Goal: Task Accomplishment & Management: Manage account settings

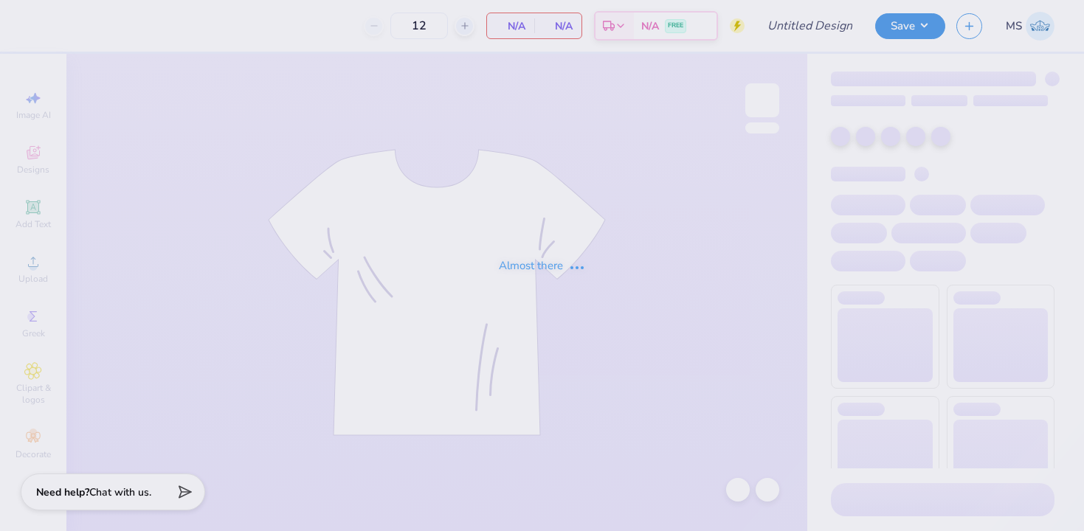
type input "ASD hat tee"
type input "24"
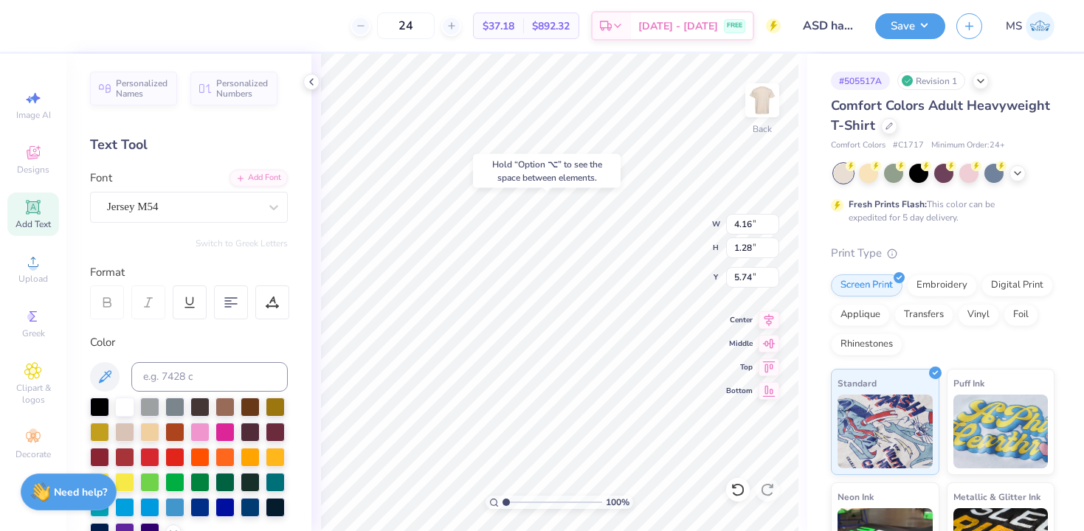
type input "5.74"
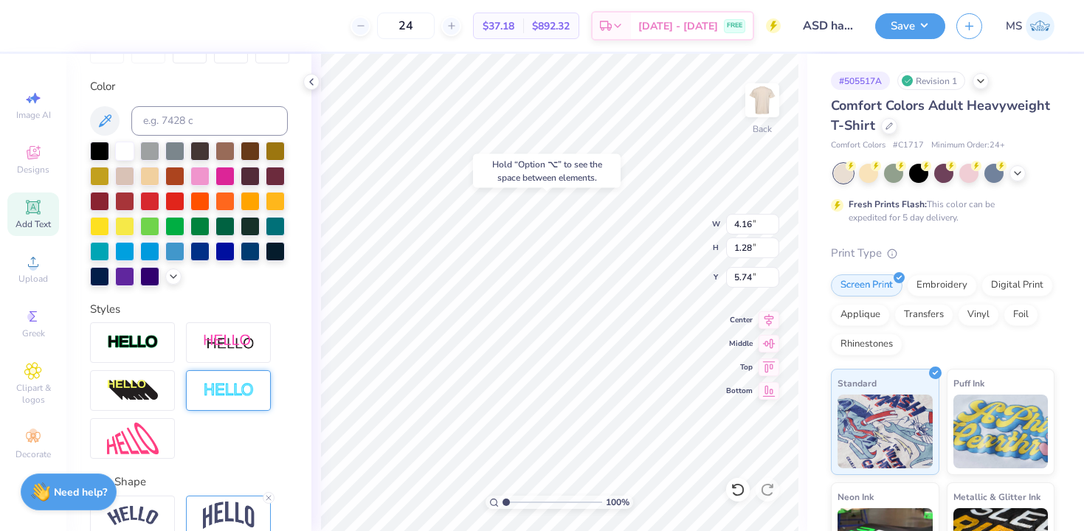
scroll to position [326, 0]
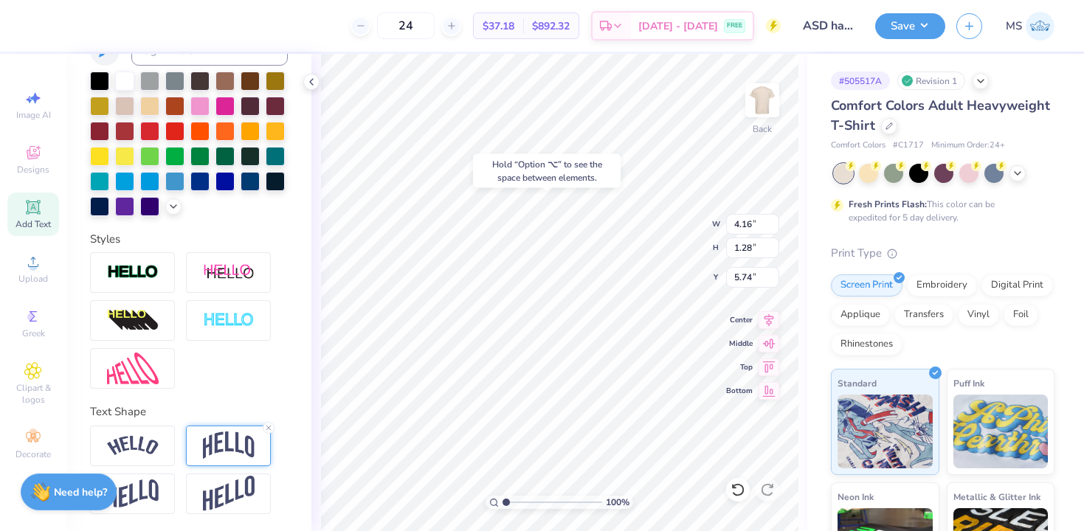
click at [232, 451] on img at bounding box center [229, 446] width 52 height 28
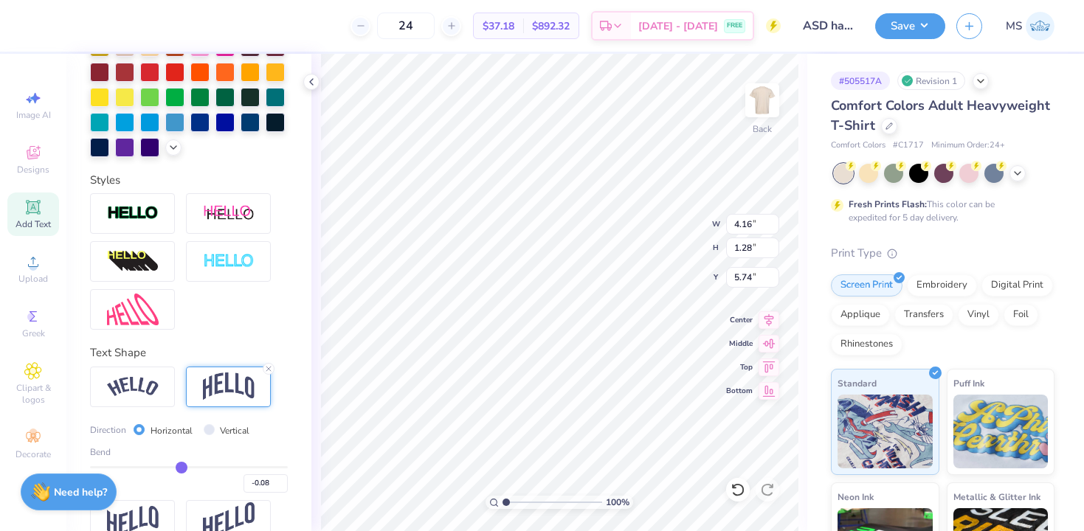
scroll to position [413, 0]
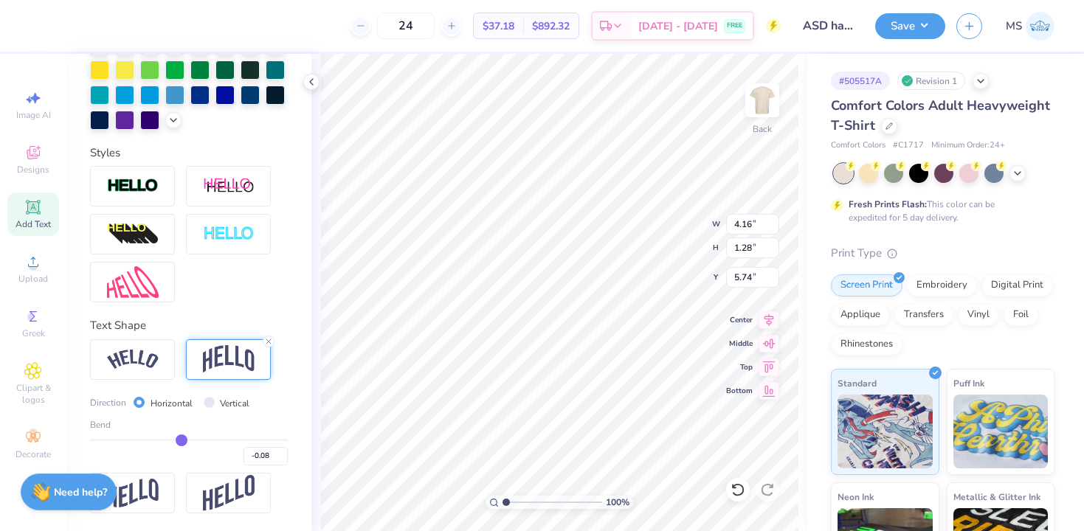
type input "-0.06"
type input "-0.08"
type input "-0.1"
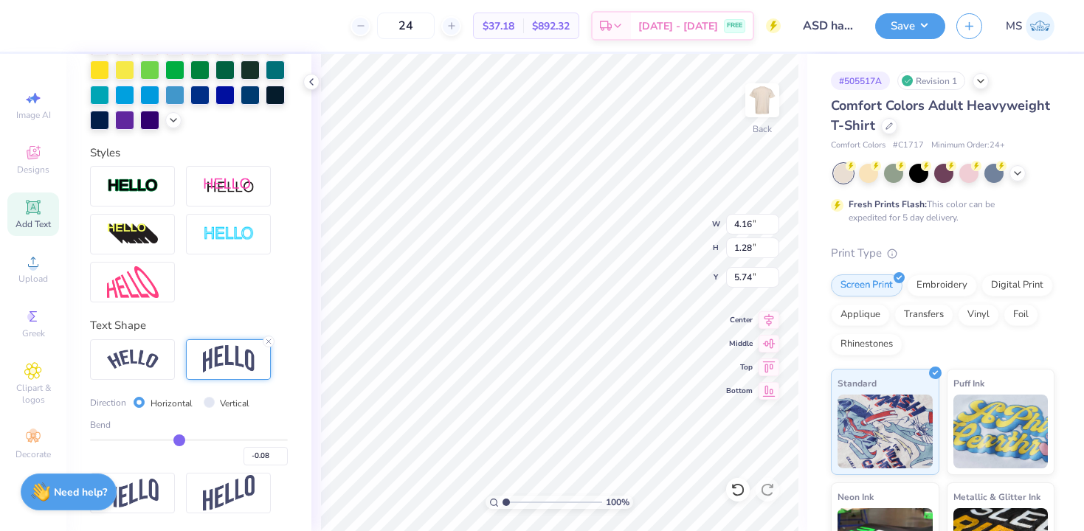
type input "-0.10"
type input "-0.13"
type input "-0.15"
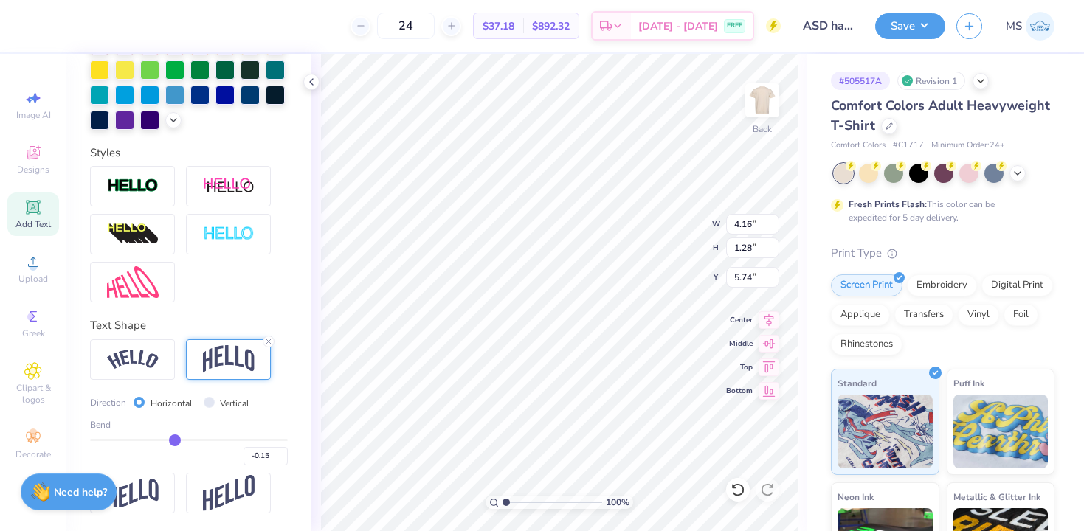
type input "-0.17"
type input "-0.19"
type input "-0.2"
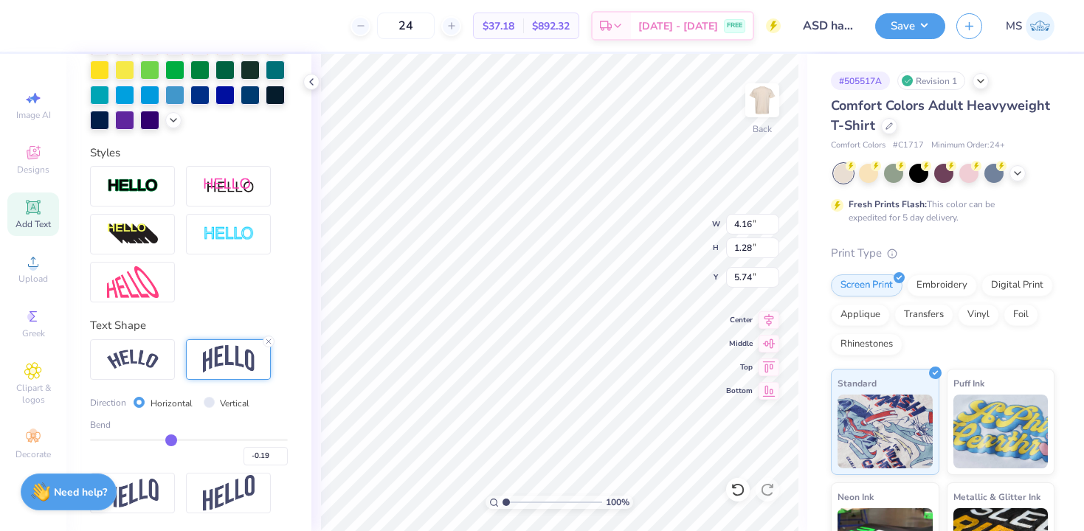
type input "-0.20"
type input "-0.21"
type input "-0.22"
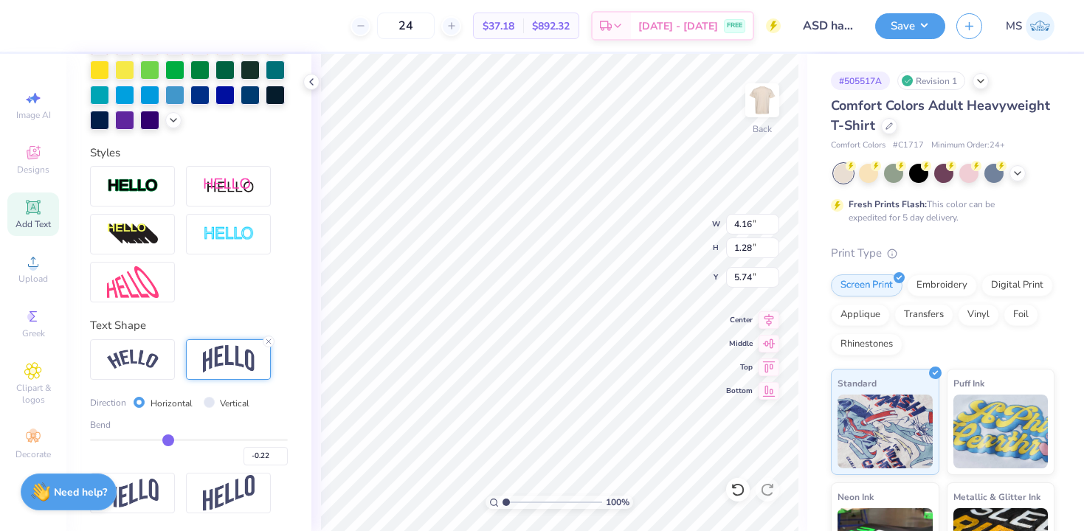
type input "-0.23"
type input "-0.24"
type input "-0.26"
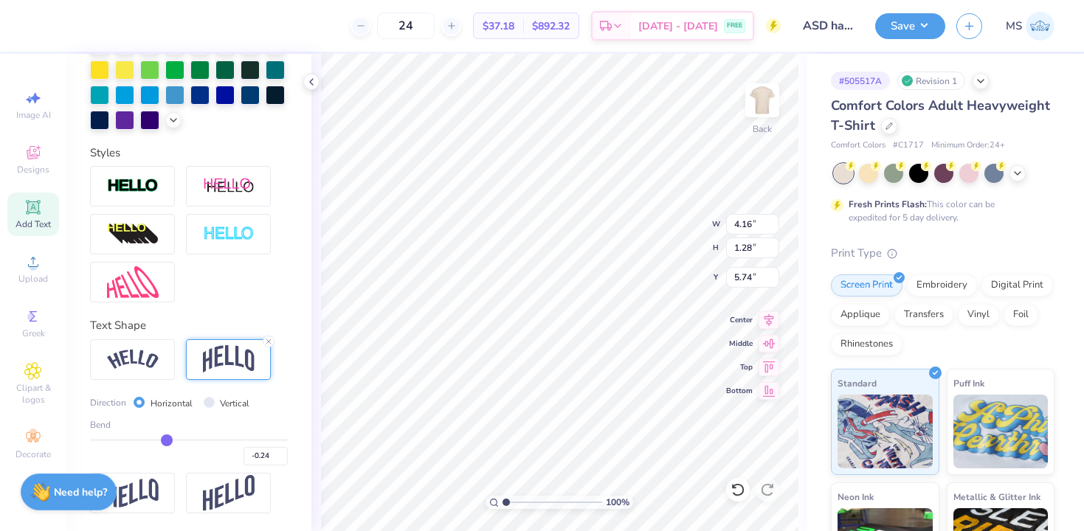
type input "-0.26"
type input "-0.27"
type input "-0.28"
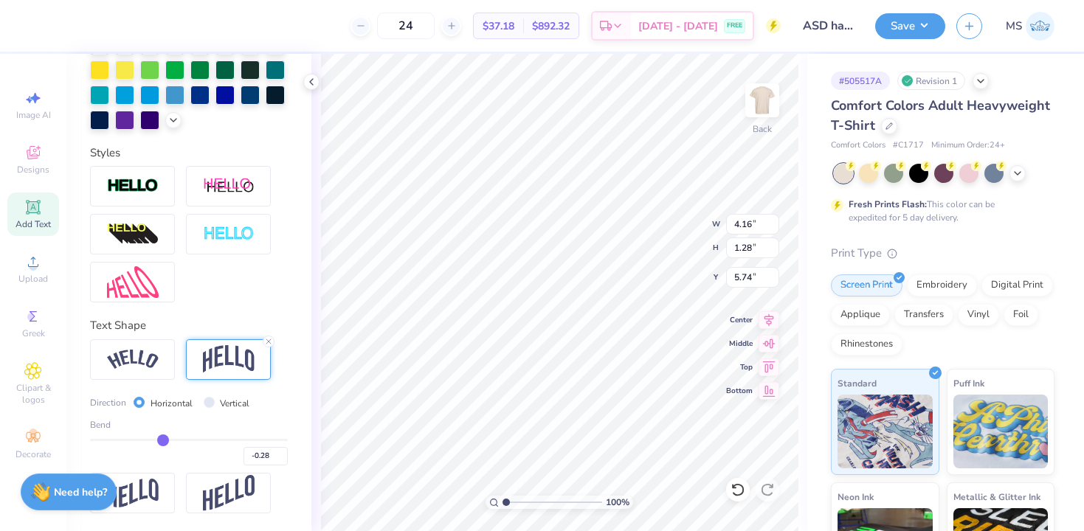
type input "-0.29"
type input "-0.3"
type input "-0.30"
type input "-0.29"
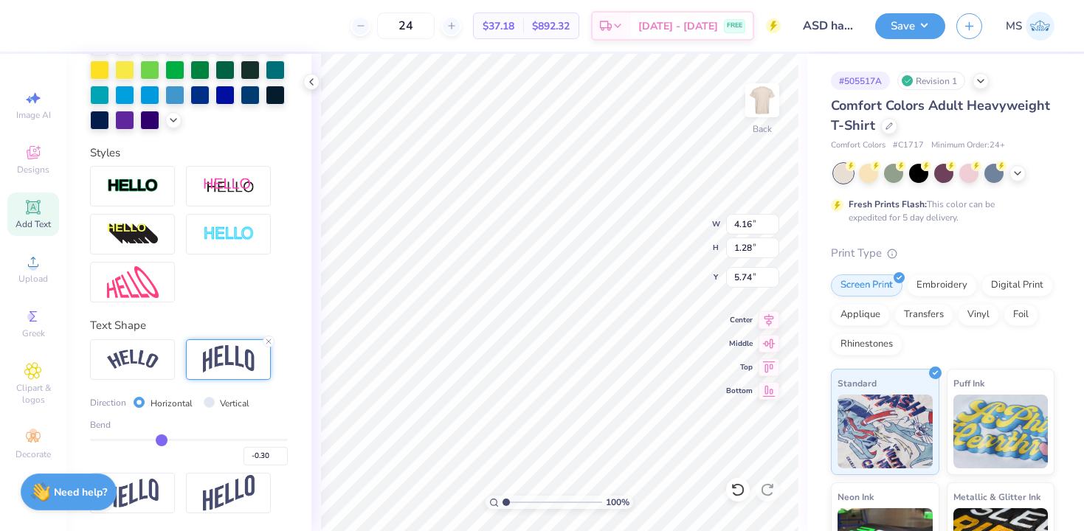
type input "-0.29"
type input "-0.28"
type input "-0.27"
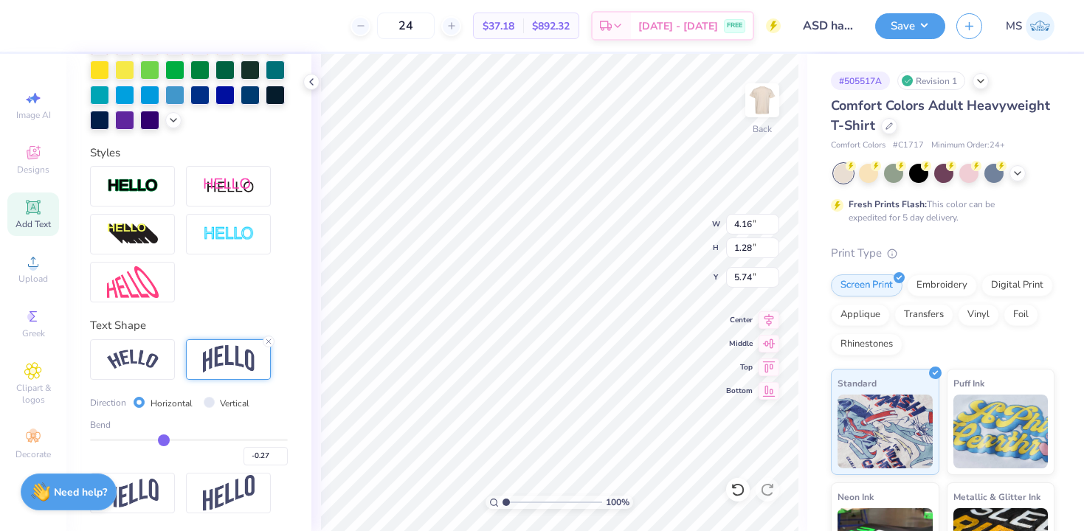
drag, startPoint x: 184, startPoint y: 439, endPoint x: 164, endPoint y: 439, distance: 19.9
type input "-0.27"
click at [164, 439] on input "range" at bounding box center [189, 440] width 198 height 2
type input "1.58"
type input "5.60"
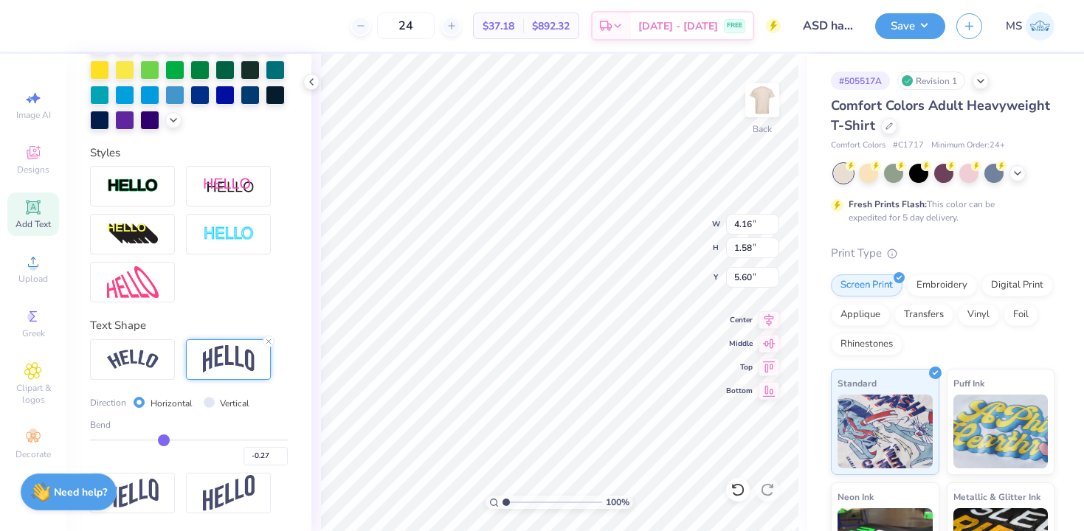
type input "-0.26"
type input "-0.22"
type input "-0.16"
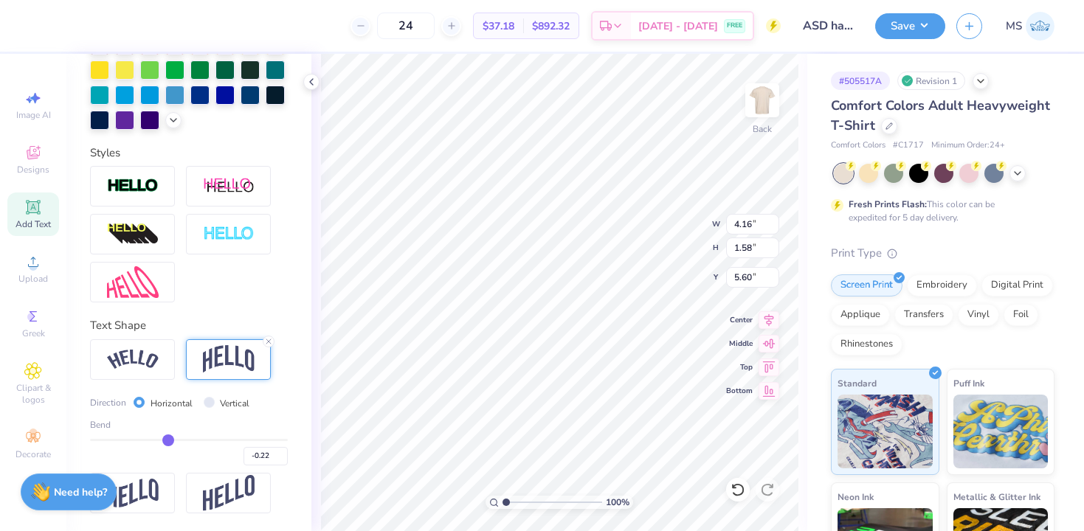
type input "-0.16"
type input "-0.09"
type input "-0.03"
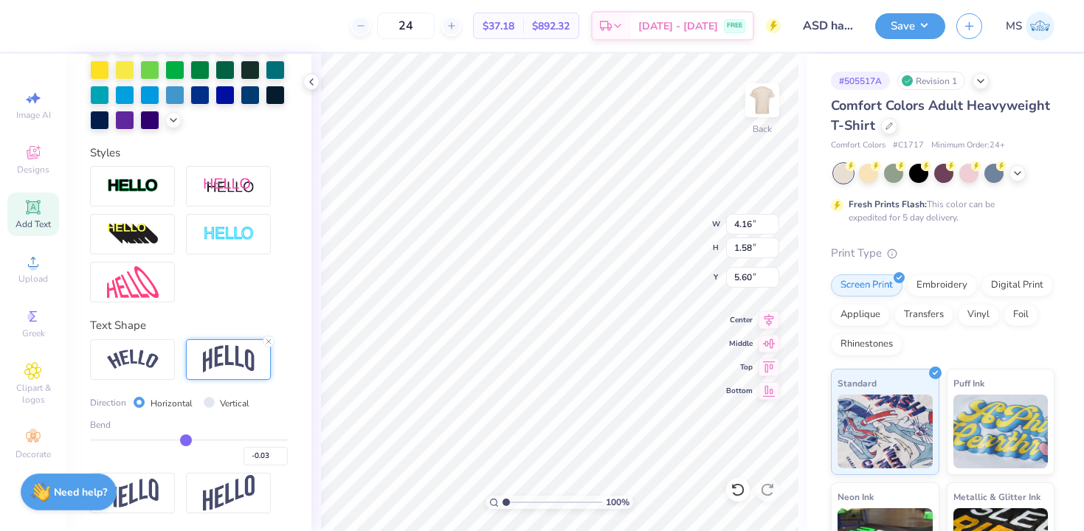
type input "0.03"
type input "0.09"
type input "0.15"
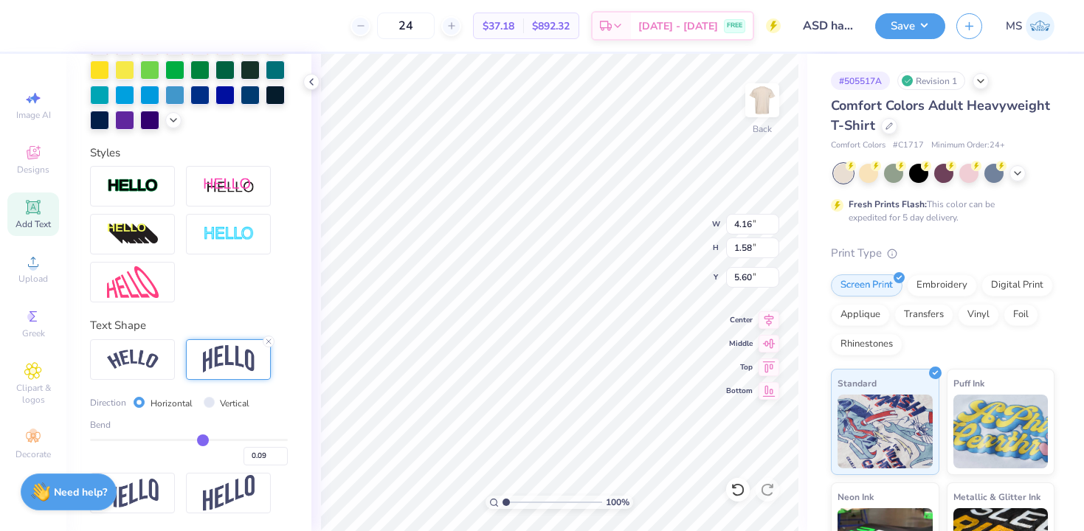
type input "0.15"
type input "0.19"
type input "0.24"
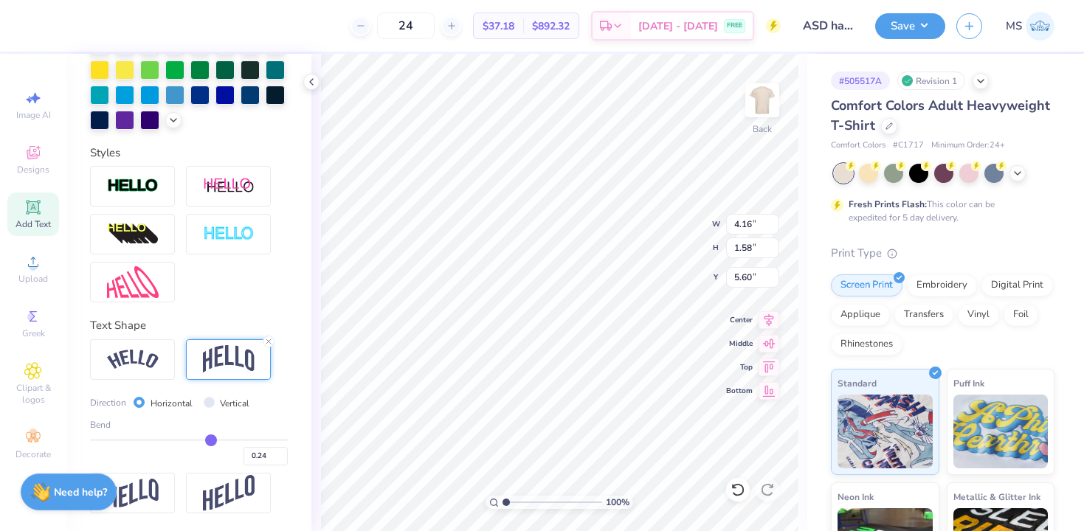
type input "0.27"
type input "0.29"
type input "0.31"
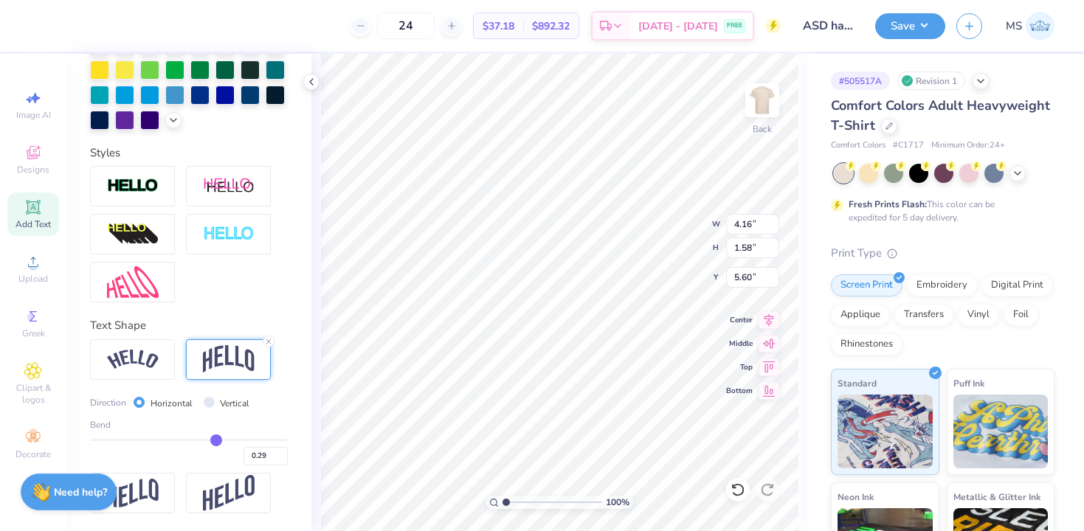
type input "0.31"
type input "0.32"
type input "0.33"
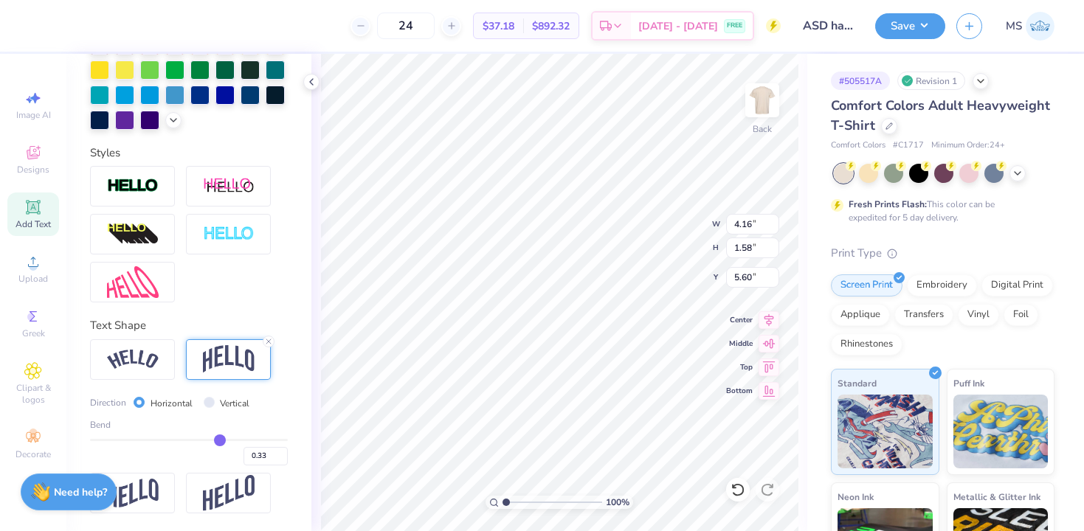
type input "0.34"
drag, startPoint x: 164, startPoint y: 439, endPoint x: 220, endPoint y: 439, distance: 56.1
type input "0.34"
click at [220, 439] on input "range" at bounding box center [189, 440] width 198 height 2
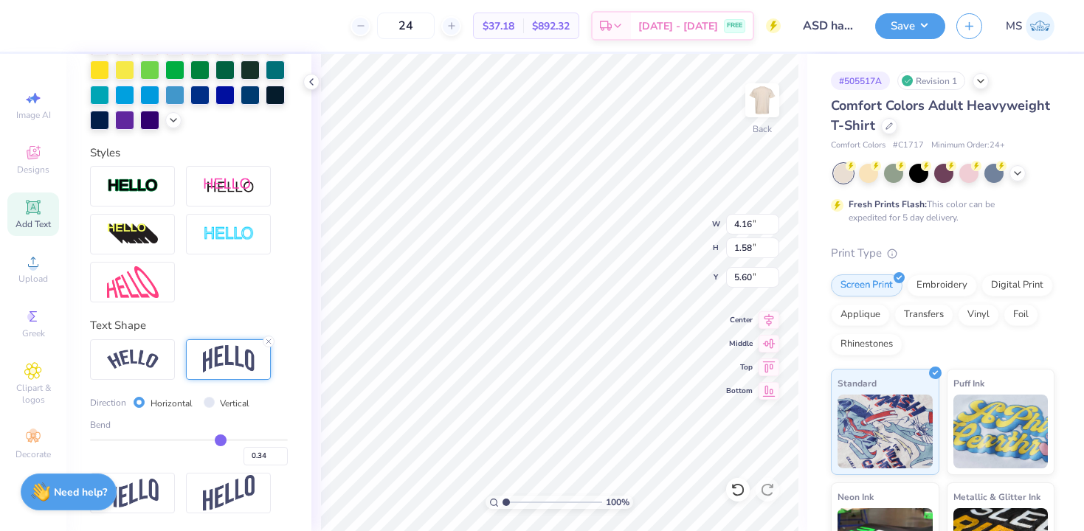
type input "1.72"
type input "5.52"
type input "0.33"
type input "0.32"
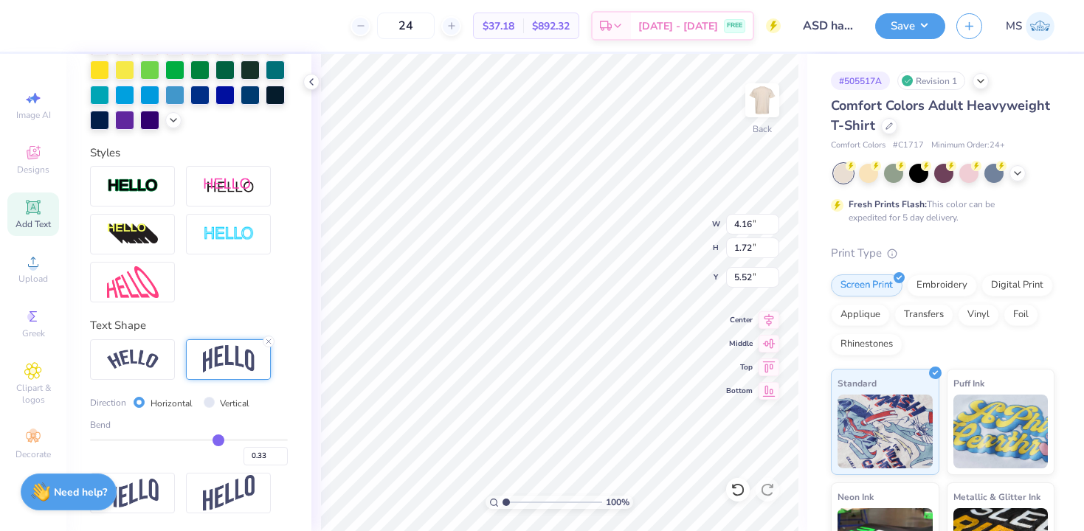
type input "0.32"
type input "0.31"
type input "0.3"
type input "0.30"
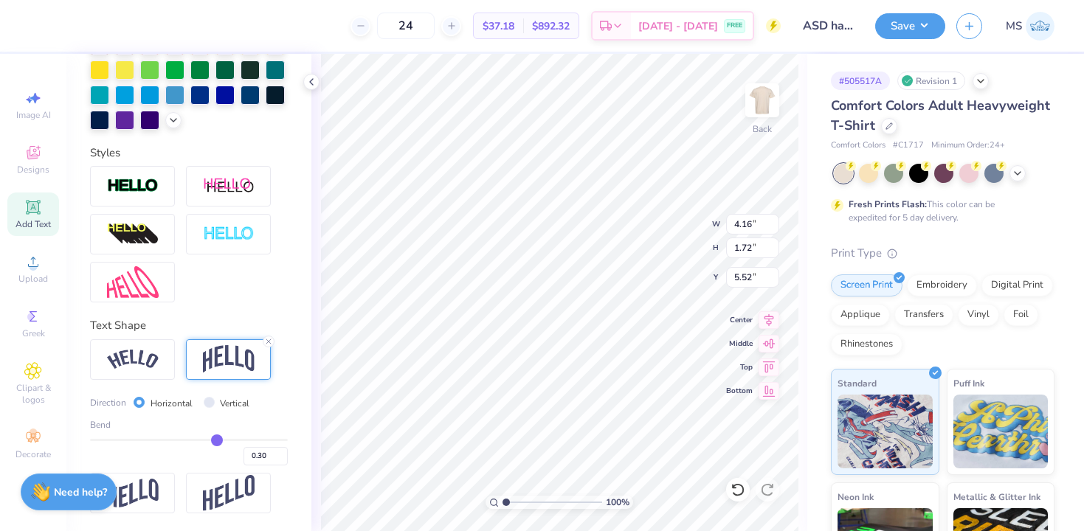
type input "0.29"
type input "0.27"
type input "0.25"
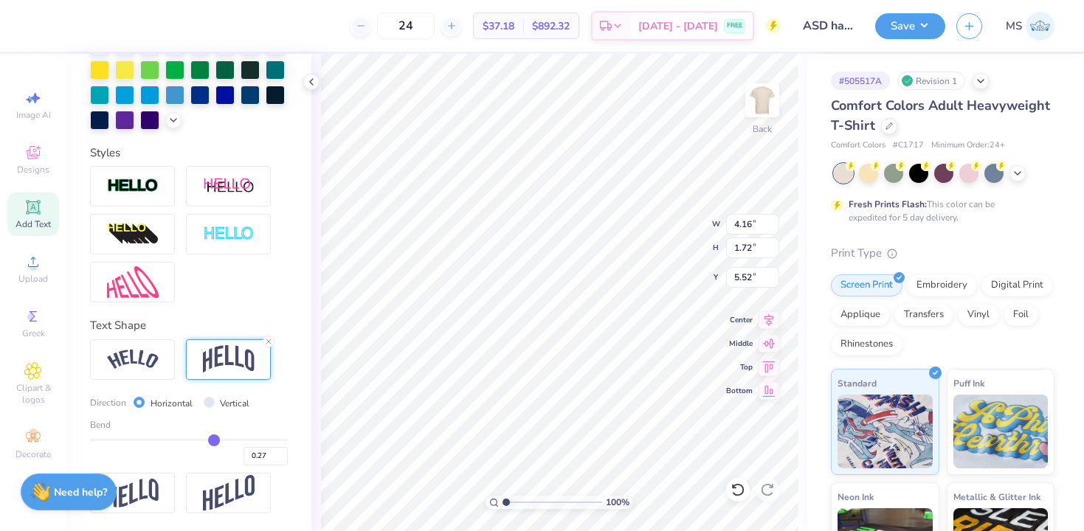
type input "0.25"
type input "0.24"
type input "0.22"
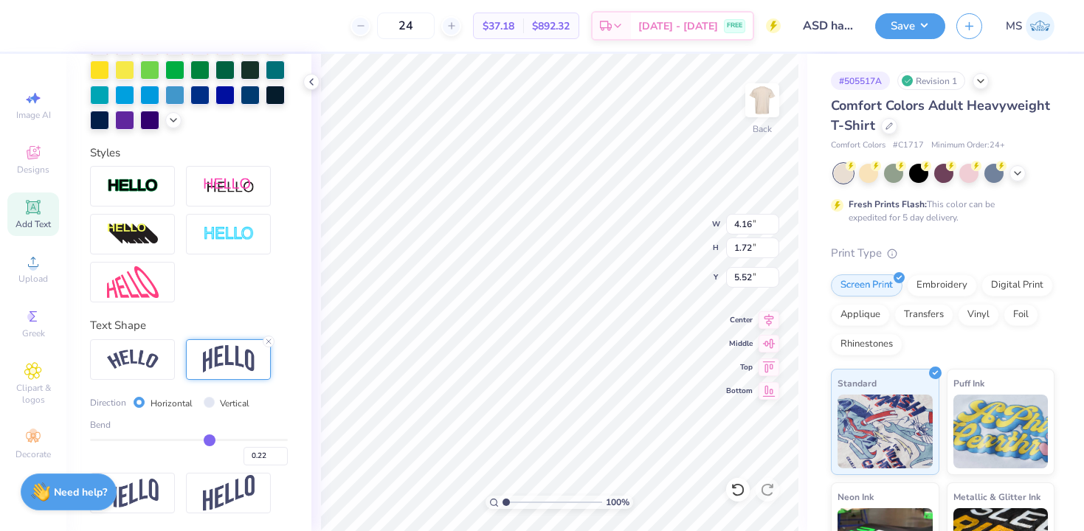
type input "0.21"
type input "0.2"
type input "0.20"
drag, startPoint x: 220, startPoint y: 439, endPoint x: 207, endPoint y: 439, distance: 12.5
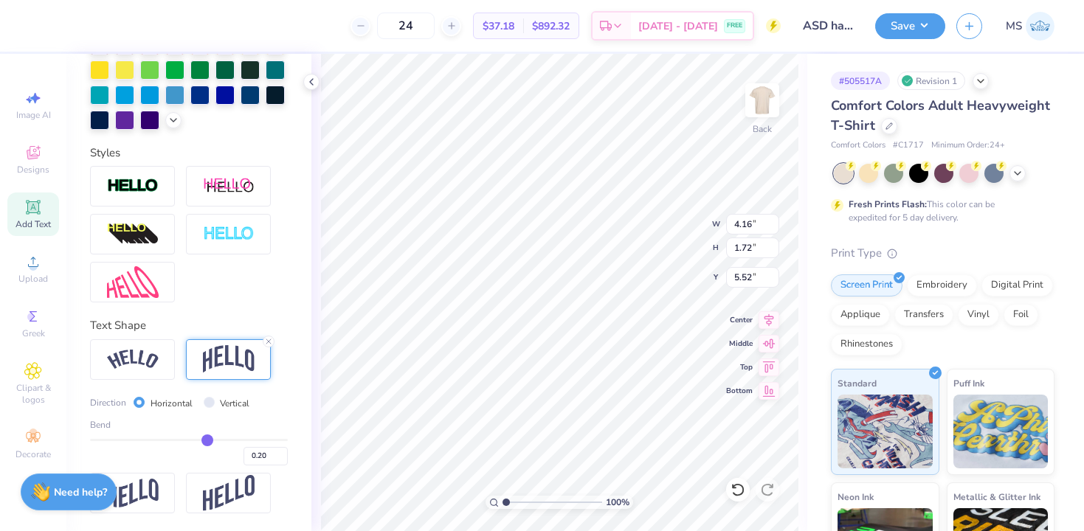
type input "0.2"
click at [207, 439] on input "range" at bounding box center [189, 440] width 198 height 2
type input "1.49"
type input "5.64"
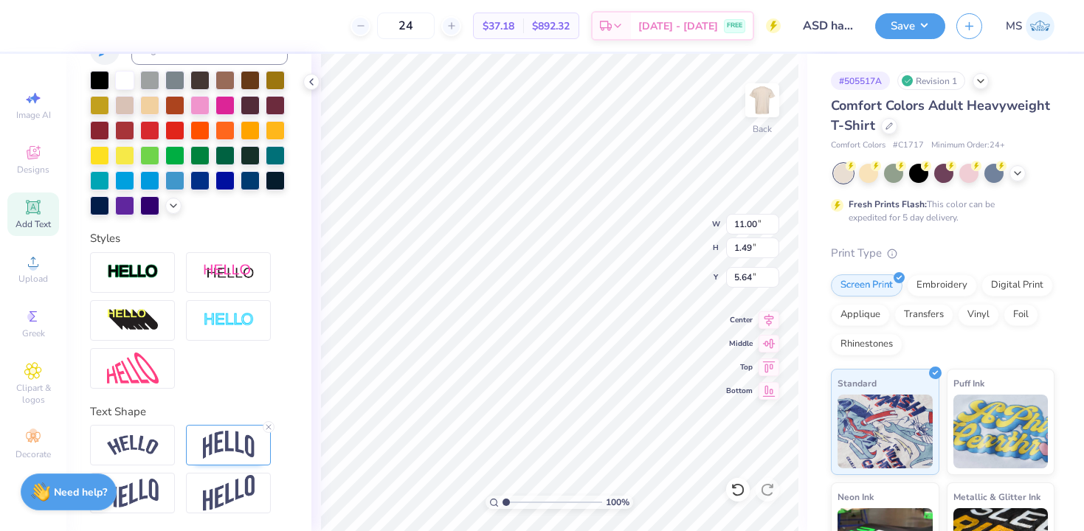
type input "11.00"
type input "3.39"
type input "3.00"
click at [216, 429] on div at bounding box center [228, 445] width 85 height 41
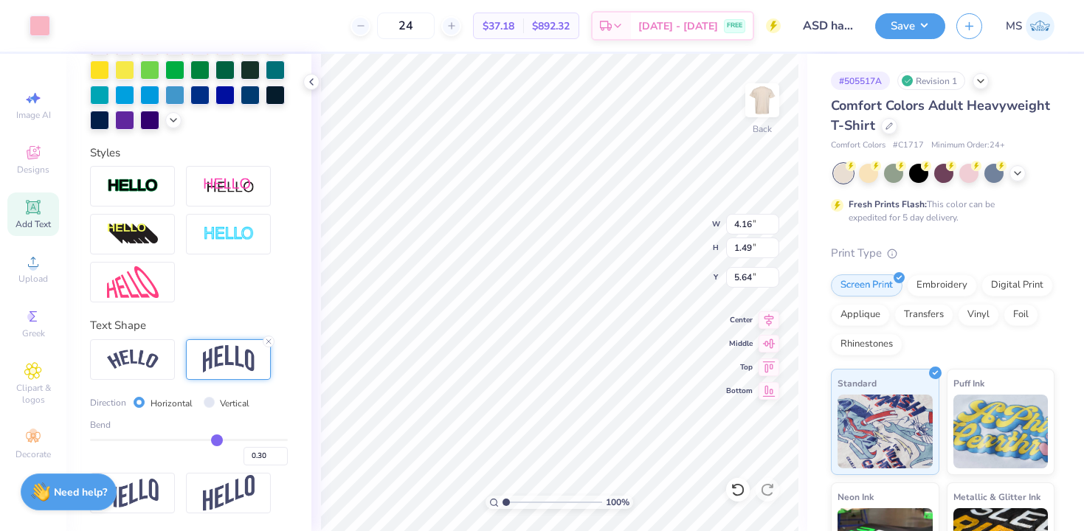
scroll to position [326, 0]
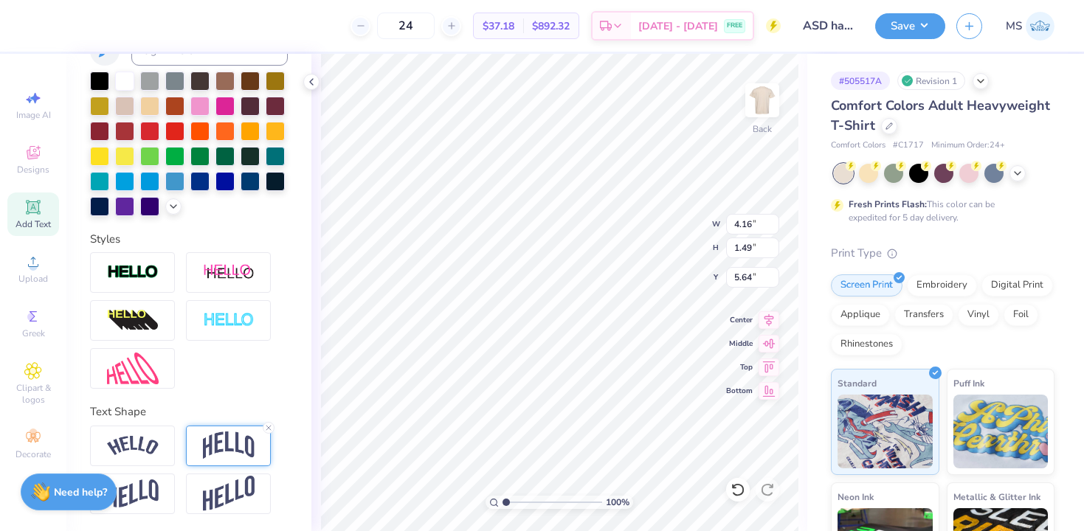
click at [239, 441] on img at bounding box center [229, 446] width 52 height 28
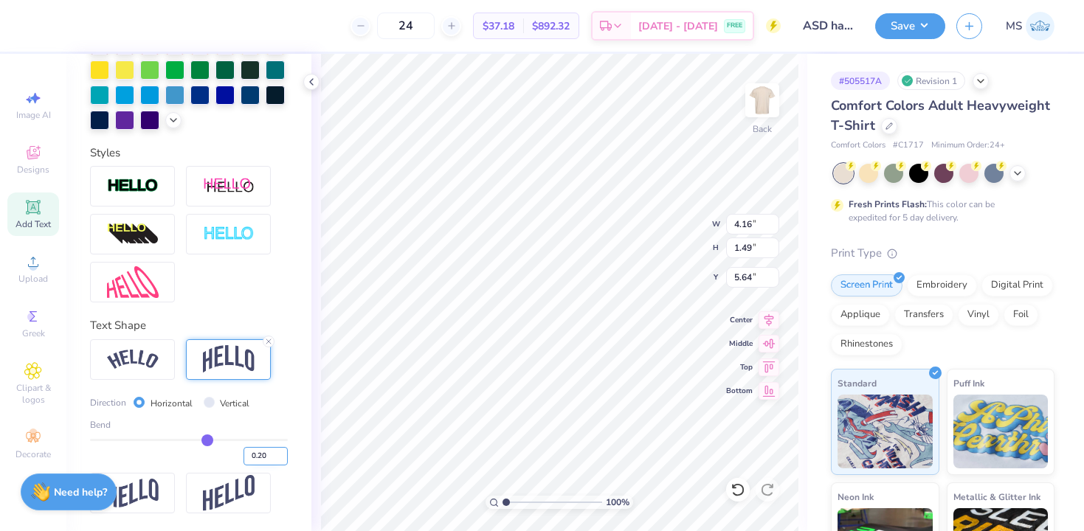
click at [265, 459] on input "0.20" at bounding box center [266, 456] width 44 height 18
click at [263, 457] on input "0.20" at bounding box center [266, 456] width 44 height 18
type input "0.30"
type input "0.3"
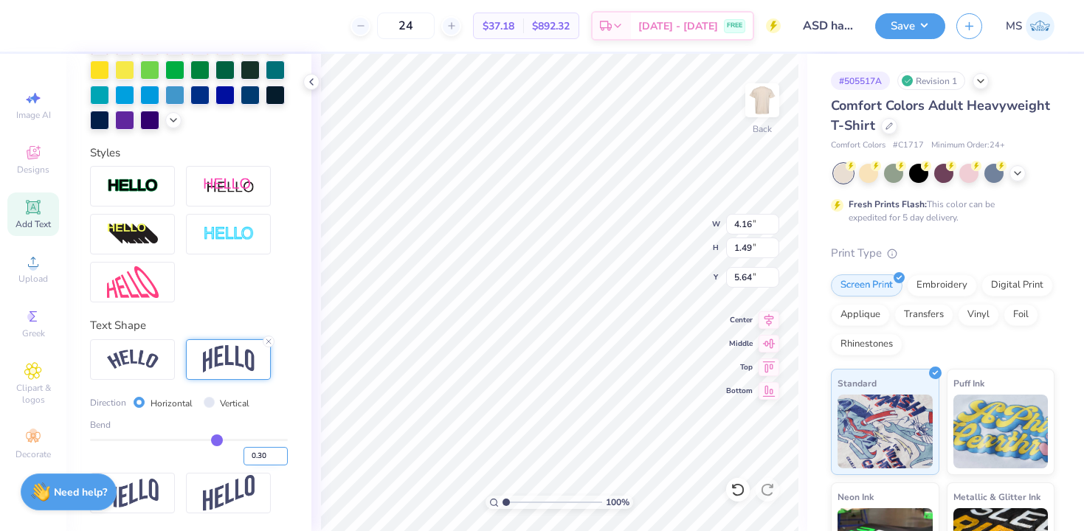
type input "1.65"
type input "5.56"
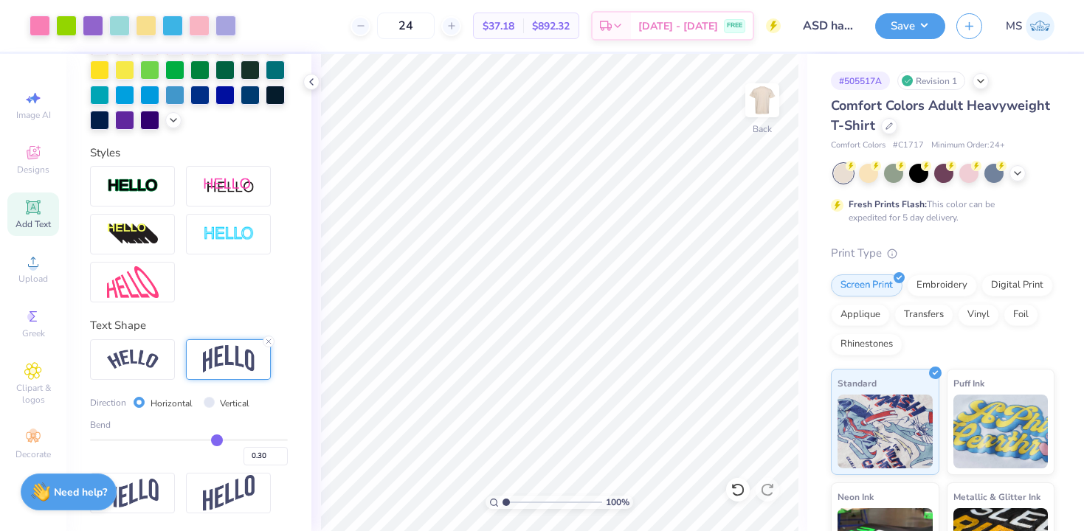
click at [216, 441] on input "range" at bounding box center [189, 440] width 198 height 2
type input "0.29"
type input "0.26"
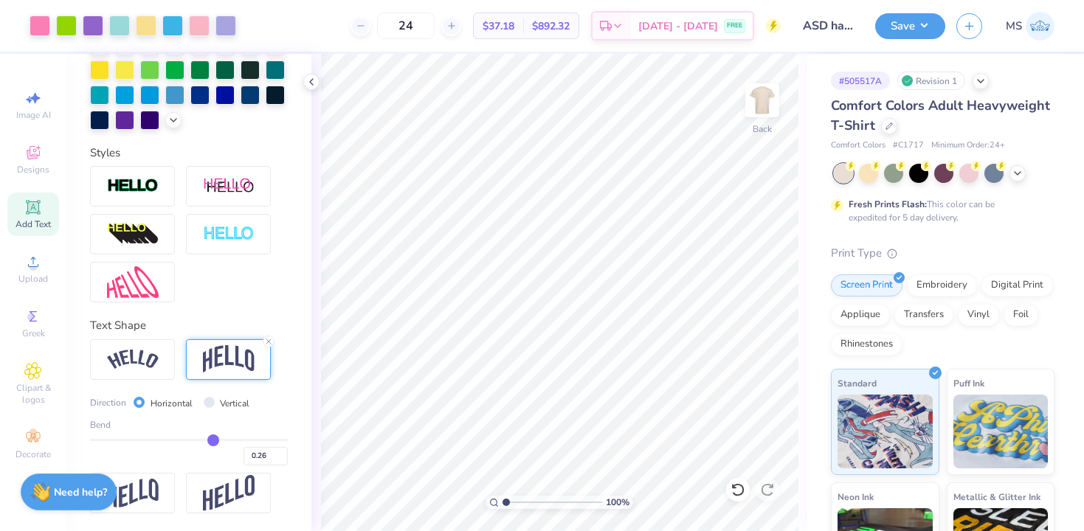
type input "0.24"
type input "0.22"
type input "0.21"
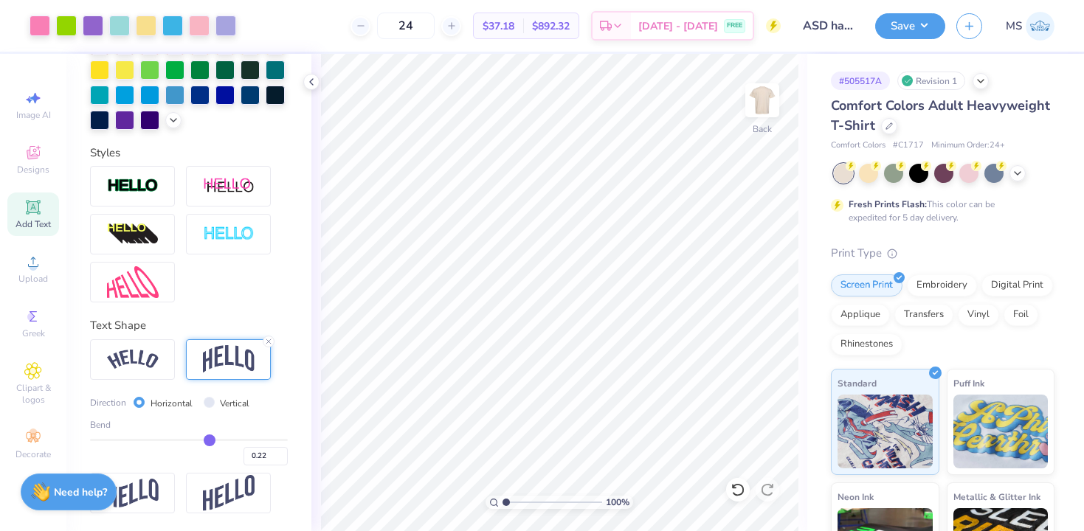
type input "0.21"
type input "0.2"
type input "0.20"
type input "0.19"
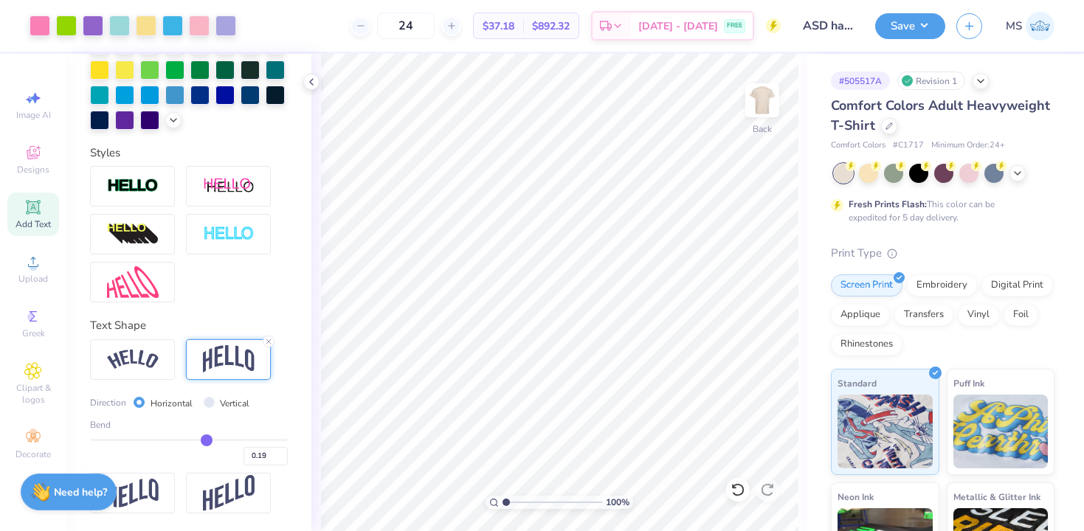
type input "0.18"
type input "0.17"
type input "0.16"
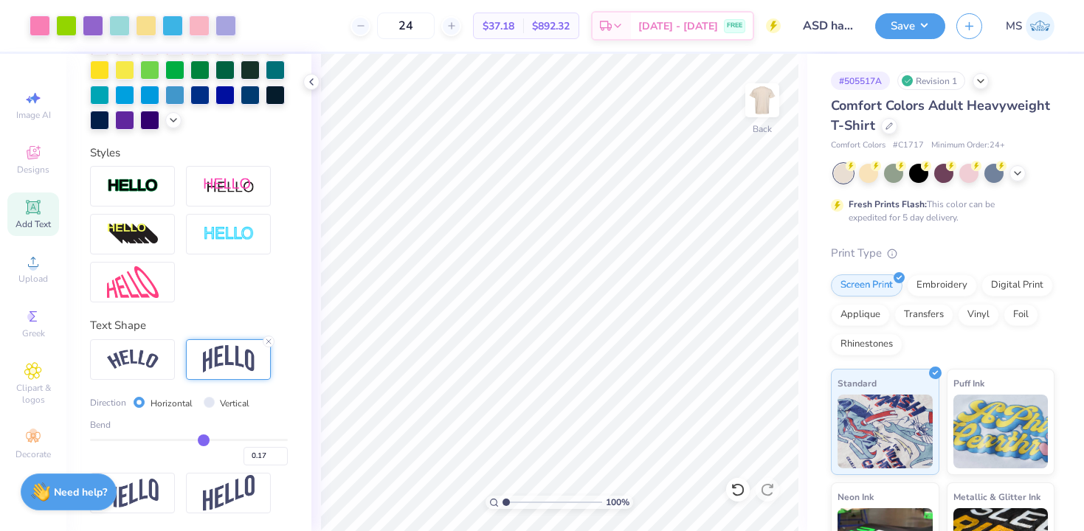
type input "0.16"
type input "0.15"
type input "0.14"
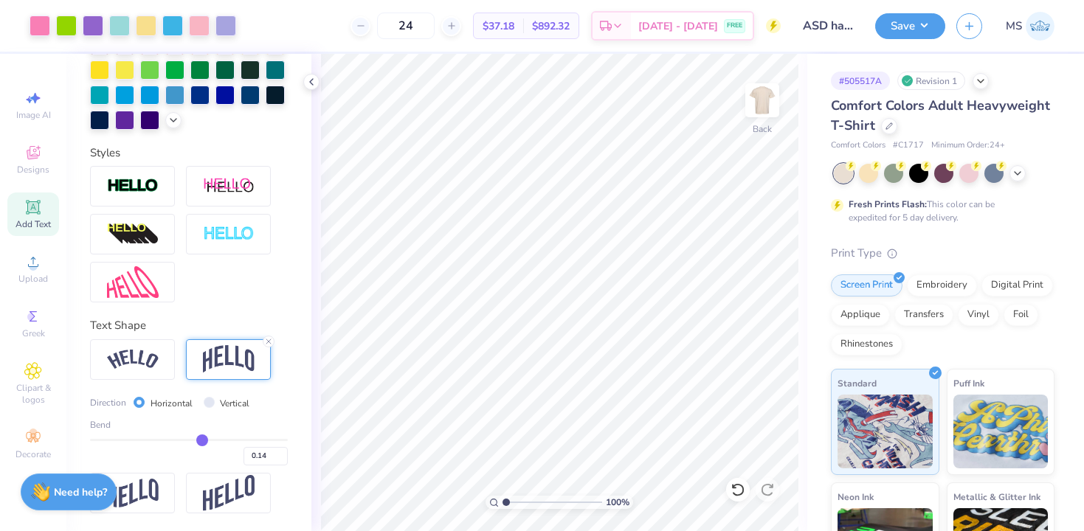
type input "0.13"
type input "0.12"
type input "0.11"
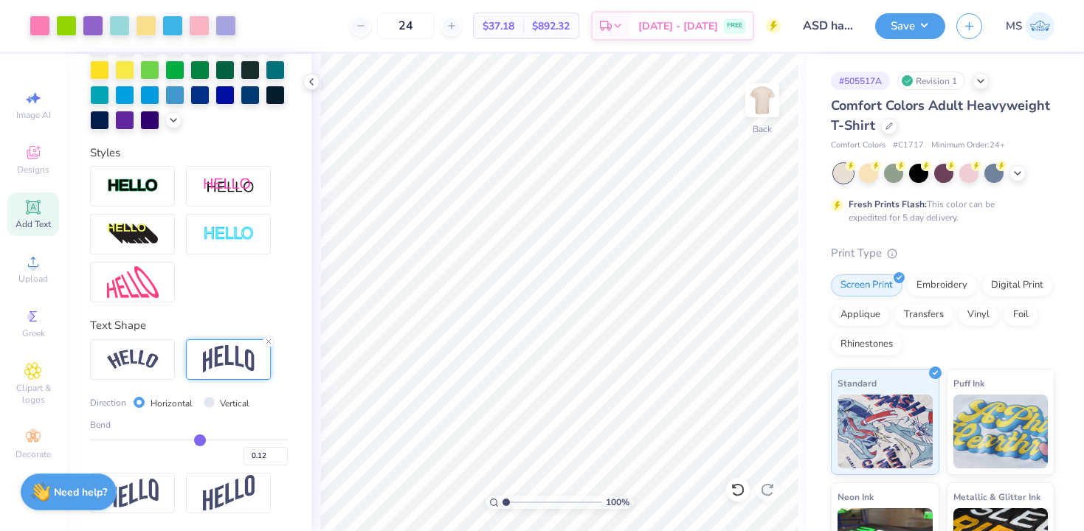
type input "0.11"
type input "0.1"
type input "0.10"
type input "0.09"
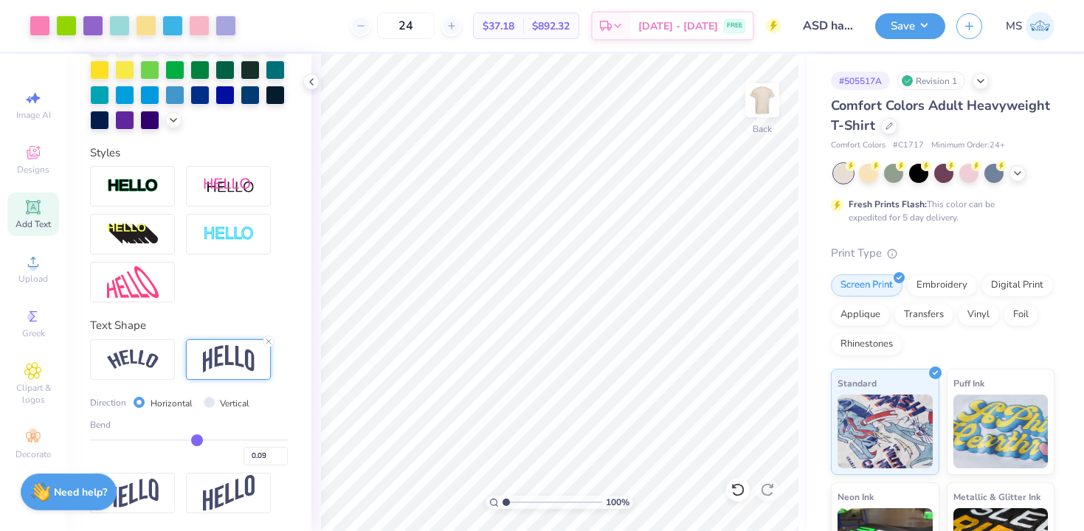
drag, startPoint x: 216, startPoint y: 441, endPoint x: 196, endPoint y: 440, distance: 20.0
click at [196, 440] on input "range" at bounding box center [189, 440] width 198 height 2
type input "0.1"
type input "0.10"
type input "0.11"
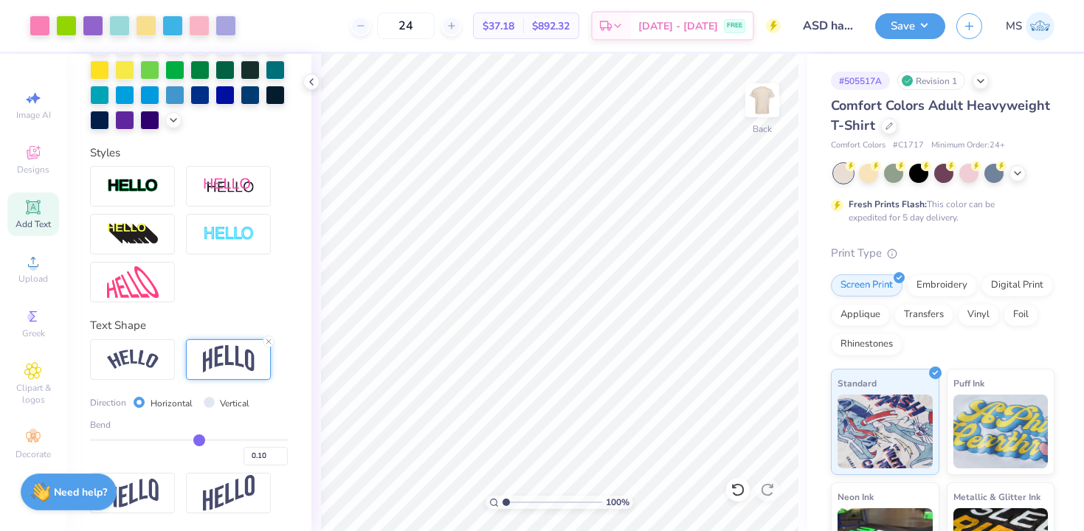
type input "0.11"
type input "0.12"
type input "0.13"
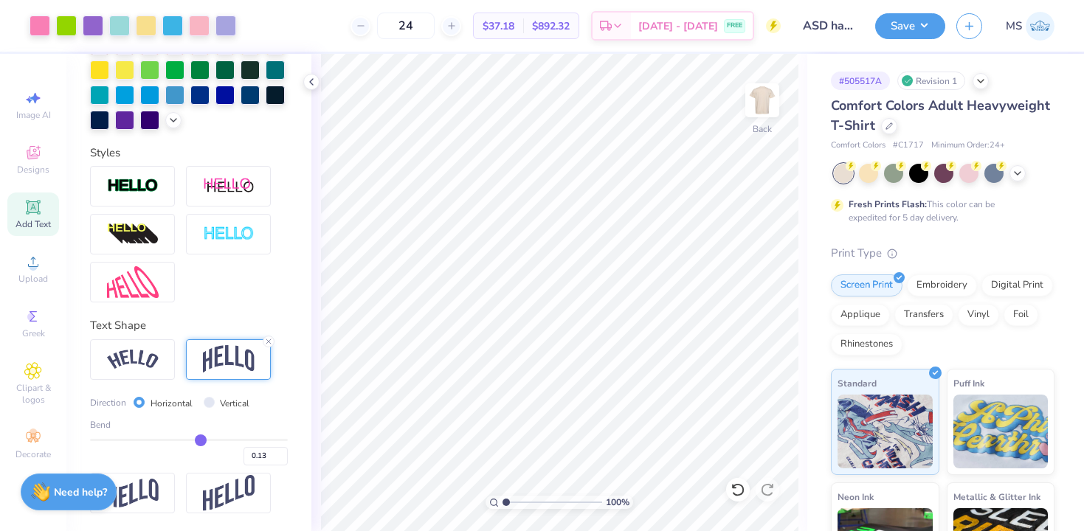
type input "0.14"
type input "0.15"
type input "0.16"
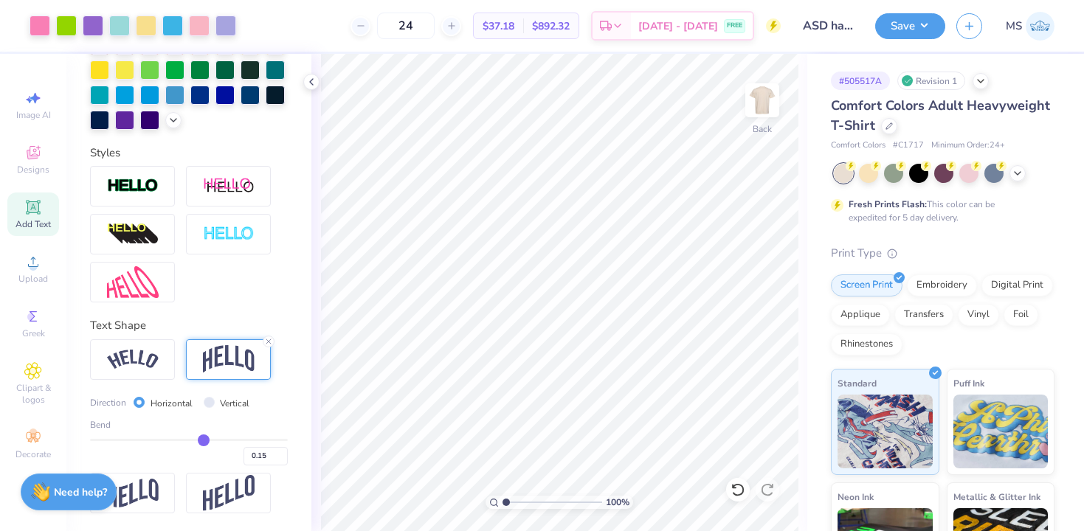
type input "0.16"
type input "0.17"
drag, startPoint x: 196, startPoint y: 440, endPoint x: 204, endPoint y: 440, distance: 8.1
click at [204, 440] on input "range" at bounding box center [189, 440] width 198 height 2
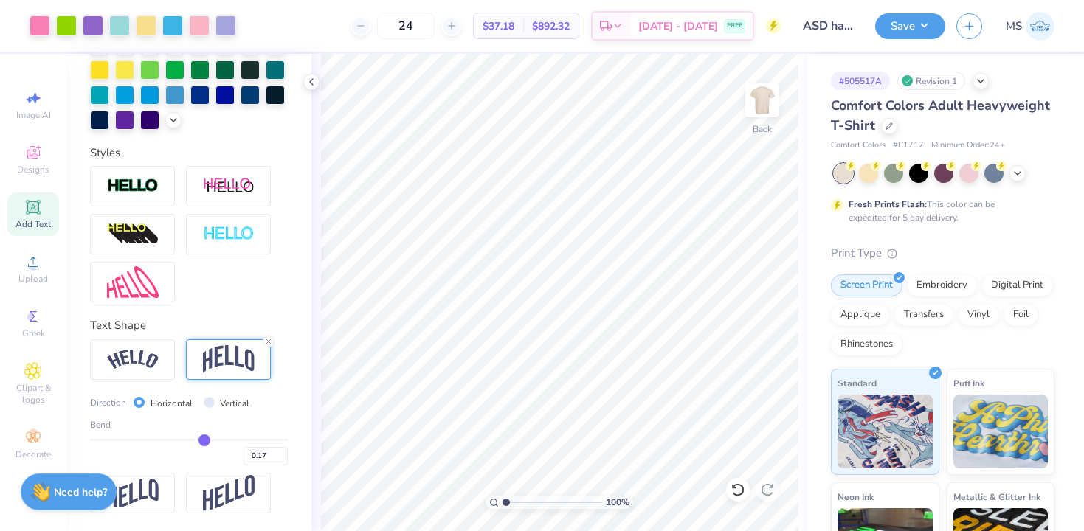
type input "0.16"
type input "0.14"
type input "0.12"
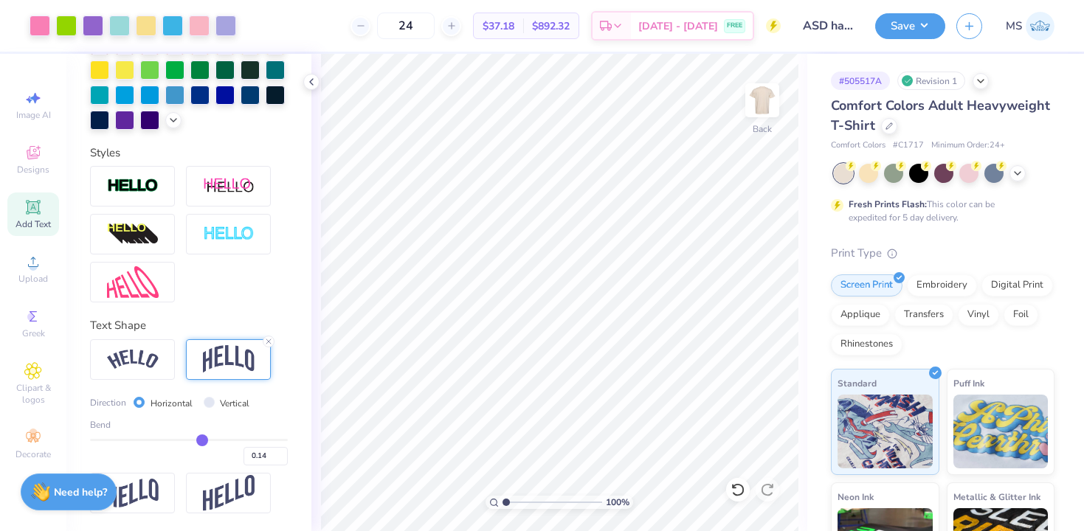
type input "0.12"
type input "0.07"
type input "0.04"
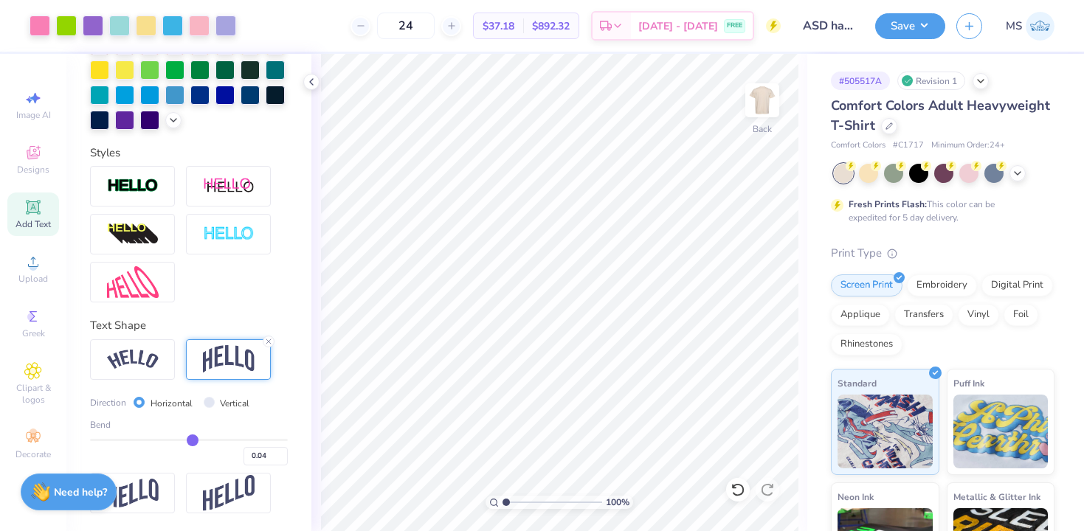
type input "0.02"
type input "-0.01"
type input "-0.03"
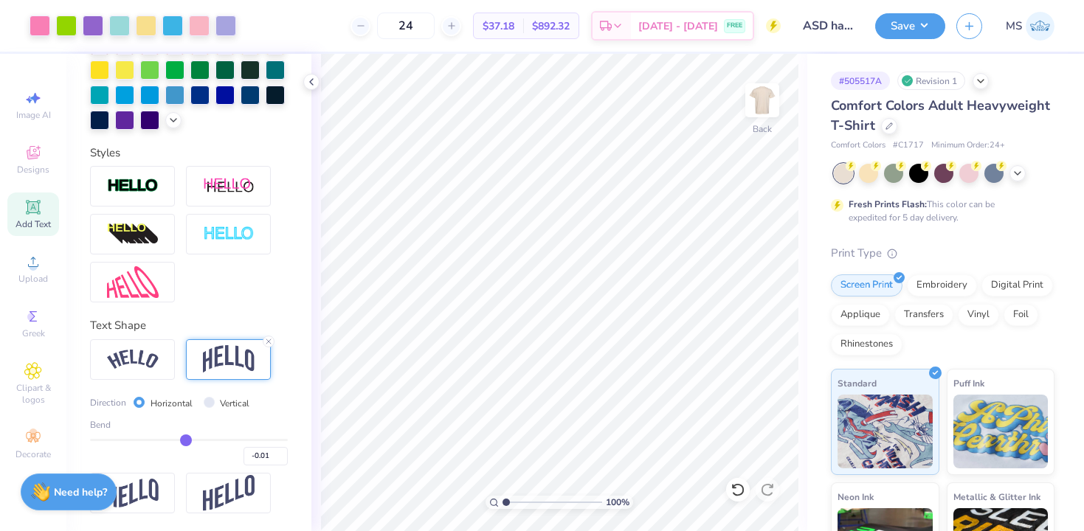
type input "-0.03"
type input "-0.04"
type input "-0.05"
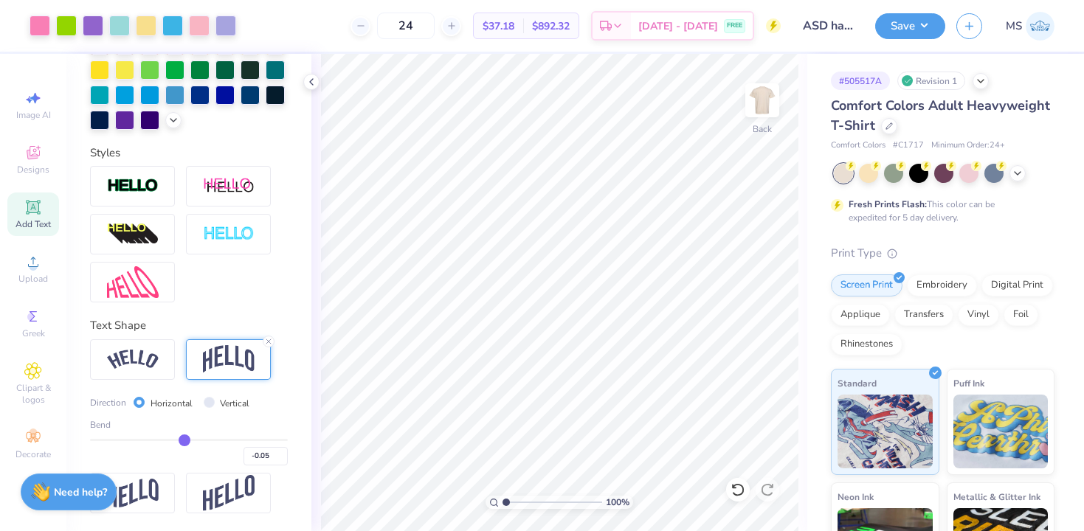
type input "-0.04"
type input "-0.03"
type input "-0.02"
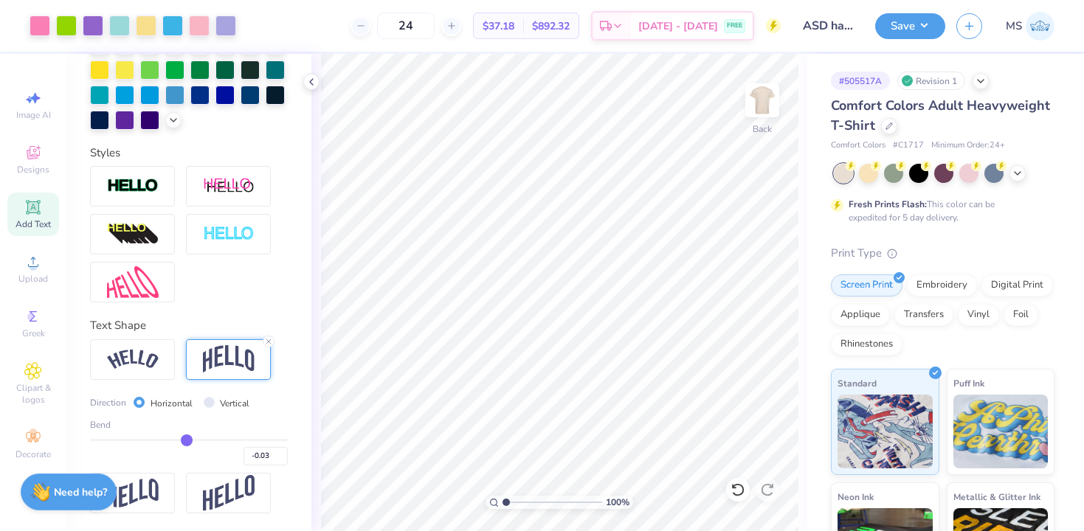
type input "-0.02"
type input "-0.01"
type input "0"
type input "0.00"
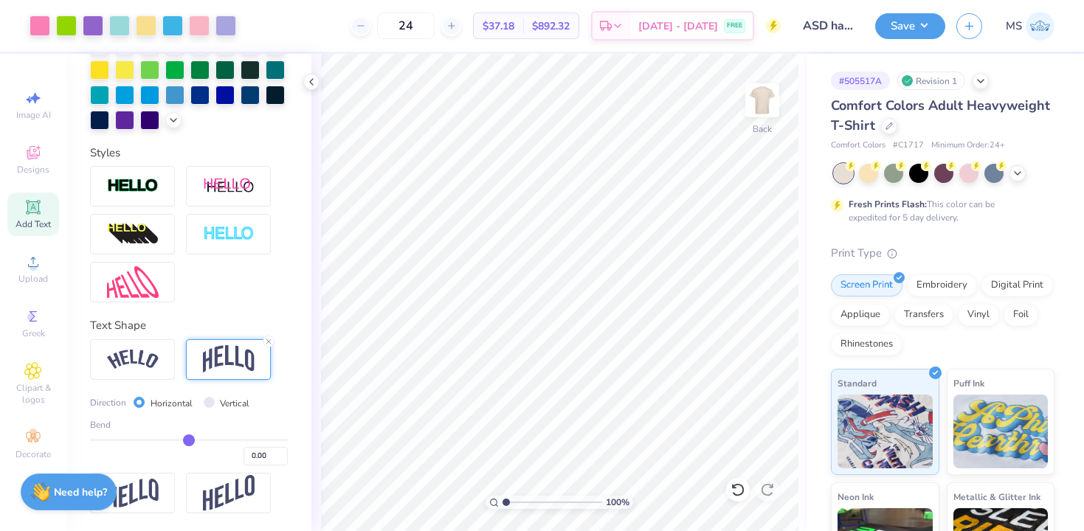
drag, startPoint x: 204, startPoint y: 440, endPoint x: 189, endPoint y: 441, distance: 15.5
type input "0"
click at [189, 441] on input "range" at bounding box center [189, 440] width 198 height 2
click at [269, 342] on icon at bounding box center [268, 341] width 9 height 9
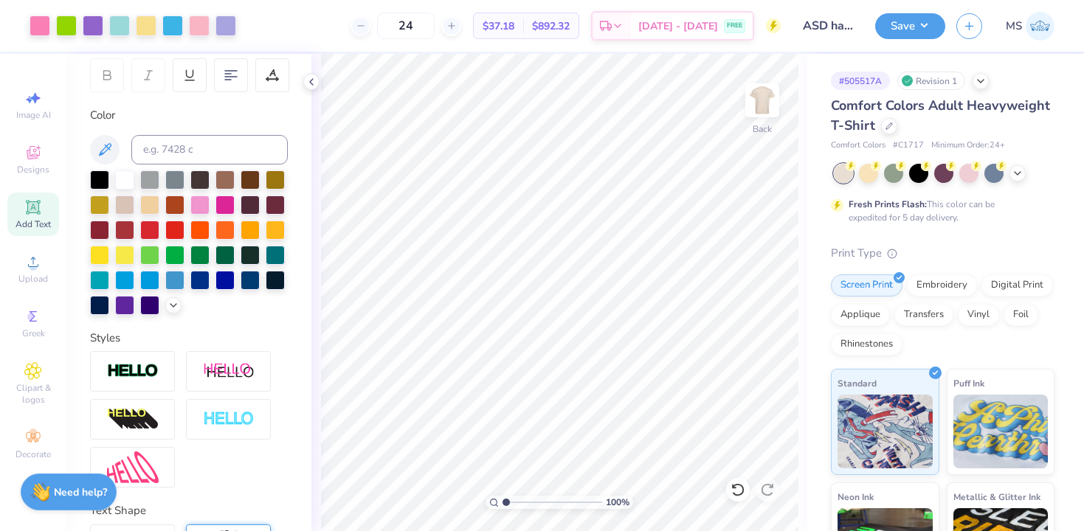
scroll to position [0, 0]
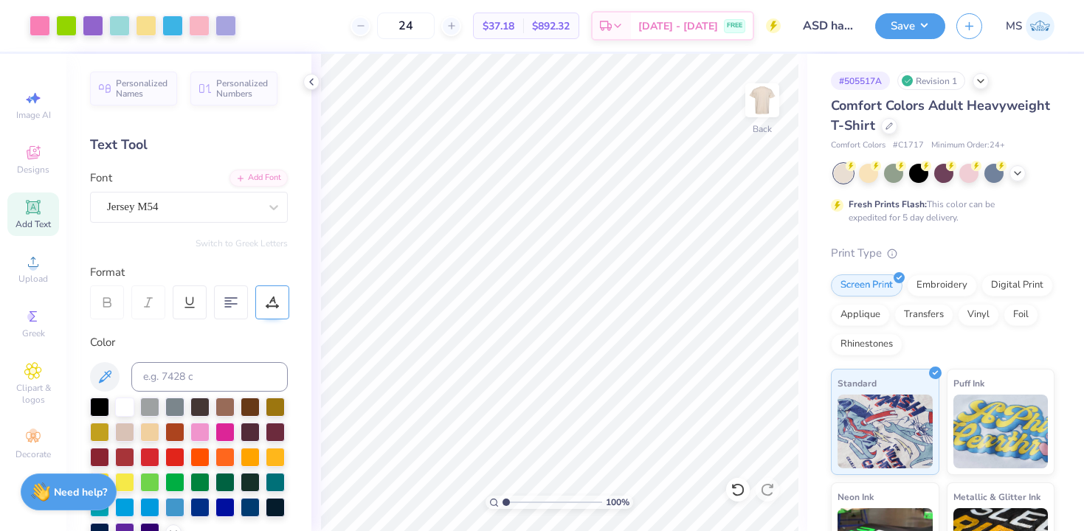
click at [272, 292] on div at bounding box center [272, 303] width 34 height 34
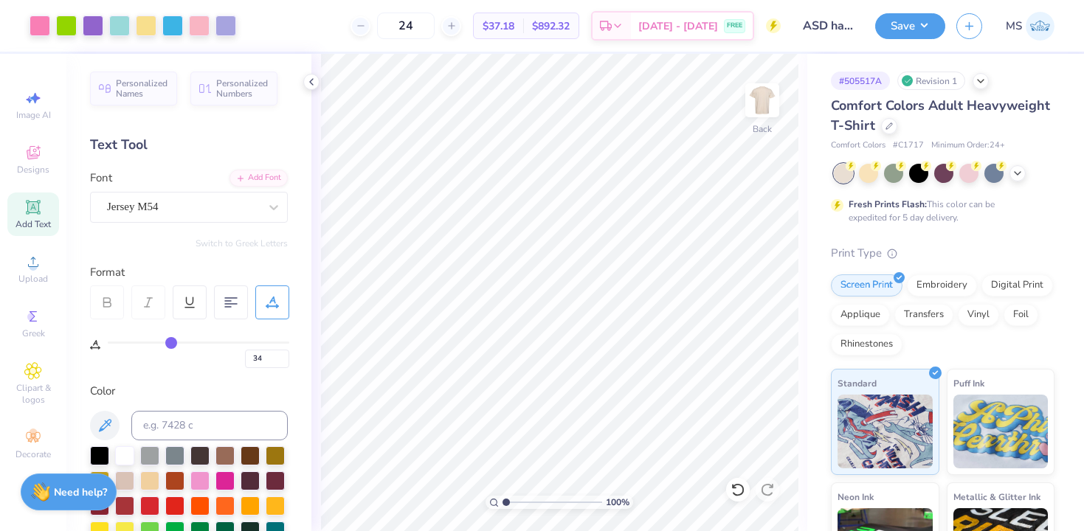
type input "33"
type input "32"
type input "28"
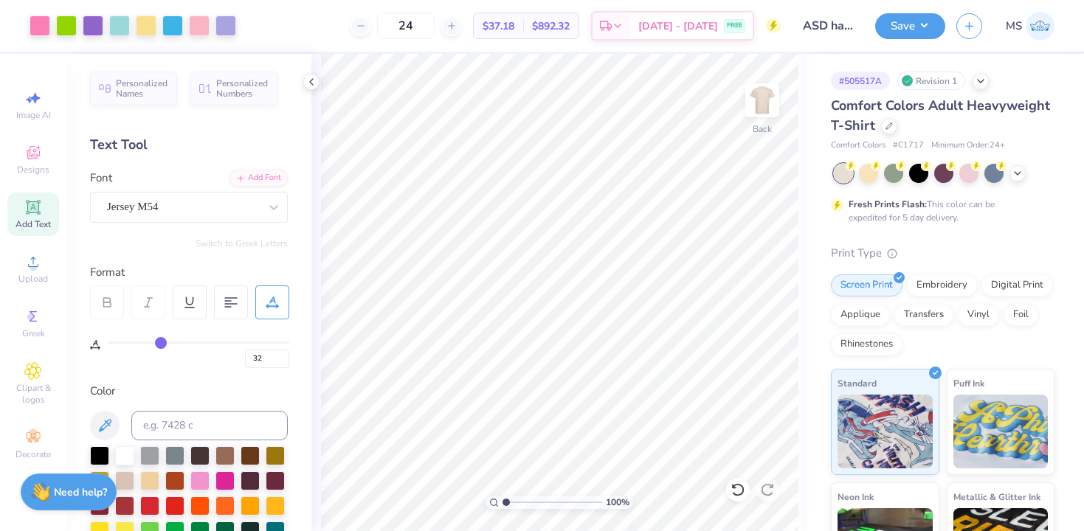
type input "28"
drag, startPoint x: 170, startPoint y: 341, endPoint x: 120, endPoint y: 335, distance: 50.5
click at [120, 342] on input "range" at bounding box center [199, 343] width 182 height 2
drag, startPoint x: 119, startPoint y: 344, endPoint x: 88, endPoint y: 344, distance: 31.0
click at [108, 344] on input "range" at bounding box center [199, 343] width 182 height 2
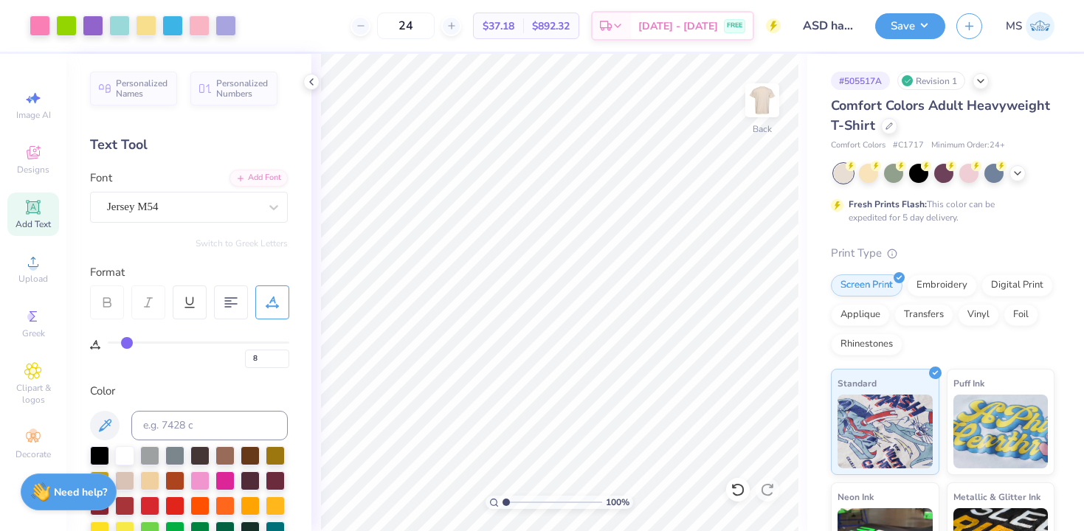
drag, startPoint x: 112, startPoint y: 344, endPoint x: 127, endPoint y: 344, distance: 14.8
click at [127, 344] on input "range" at bounding box center [199, 343] width 182 height 2
click at [204, 26] on div at bounding box center [199, 24] width 21 height 21
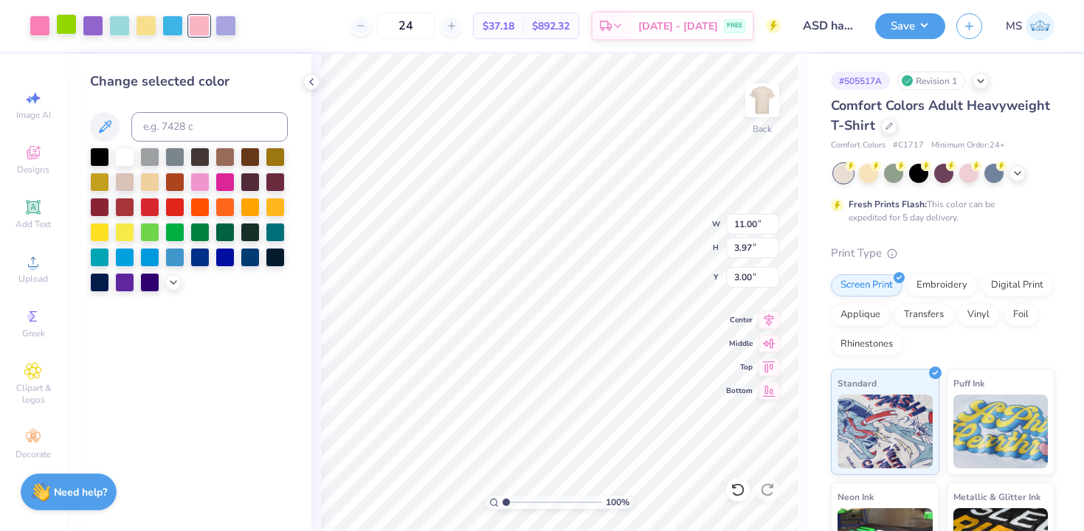
click at [64, 30] on div at bounding box center [66, 24] width 21 height 21
click at [310, 80] on icon at bounding box center [312, 82] width 12 height 12
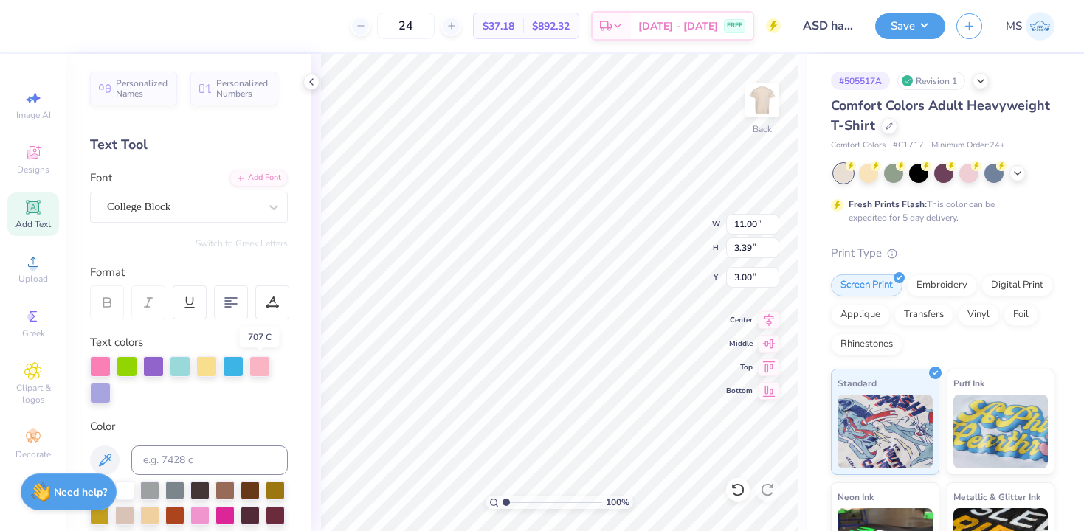
click at [255, 369] on div at bounding box center [259, 366] width 21 height 21
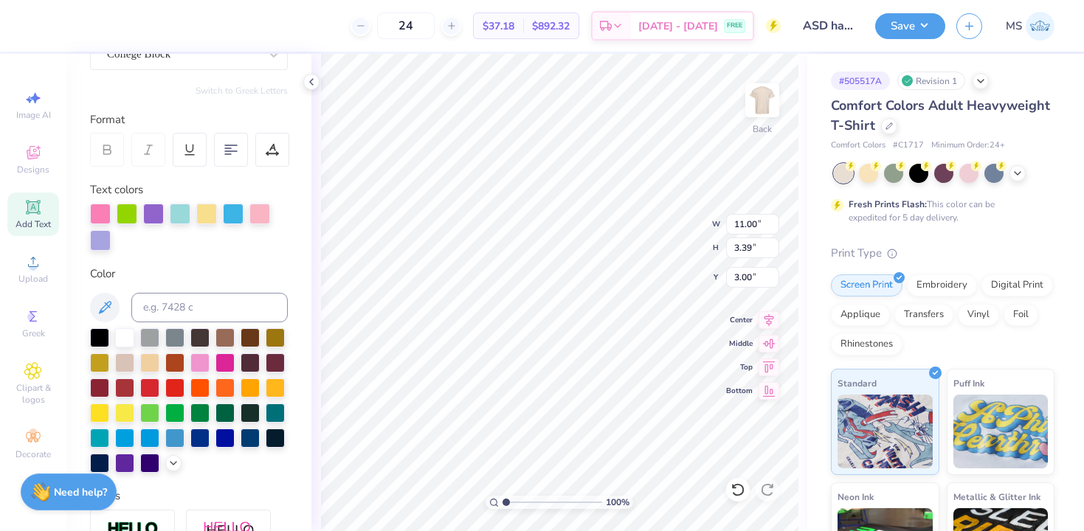
scroll to position [155, 0]
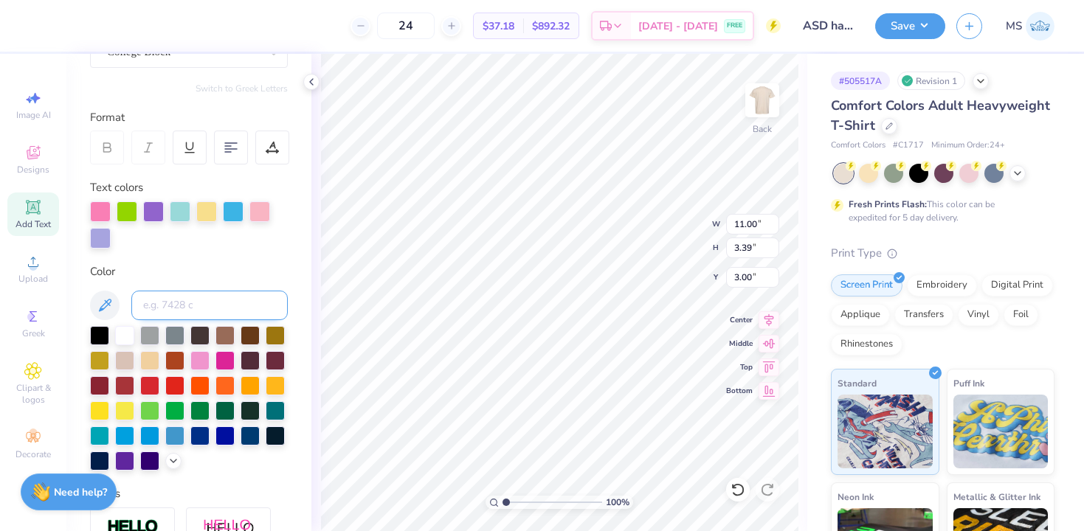
click at [192, 300] on input at bounding box center [209, 306] width 156 height 30
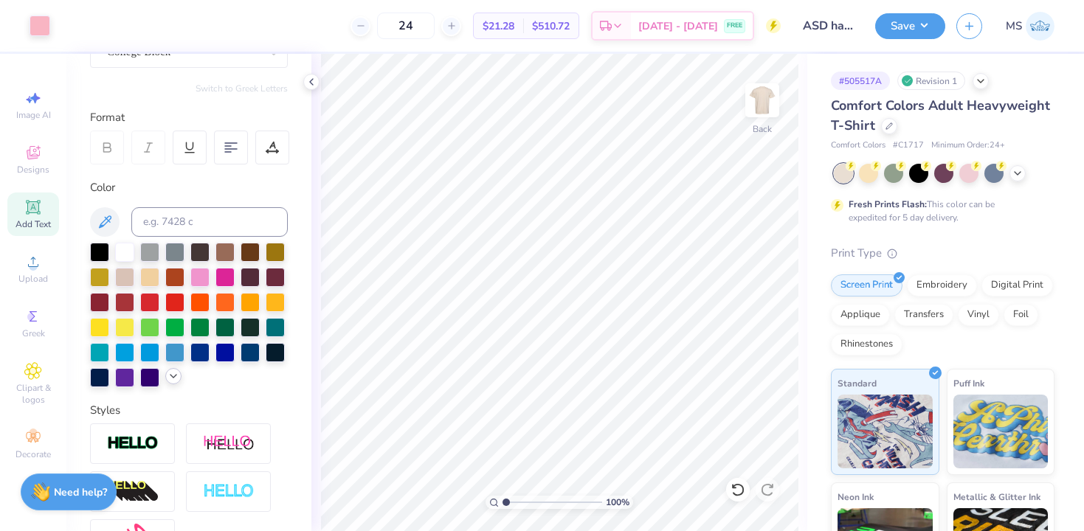
click at [171, 377] on icon at bounding box center [174, 376] width 12 height 12
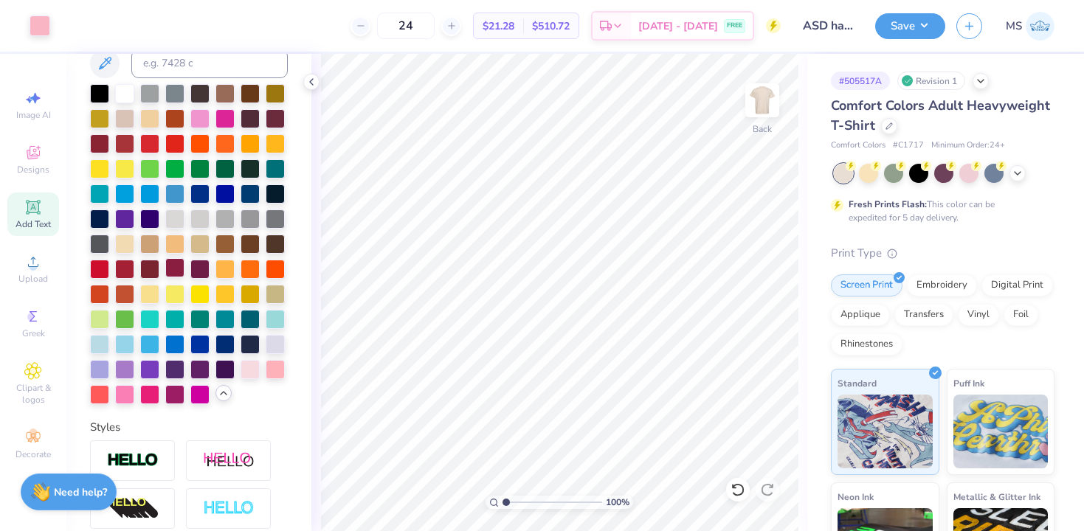
scroll to position [314, 0]
click at [123, 399] on div at bounding box center [124, 392] width 19 height 19
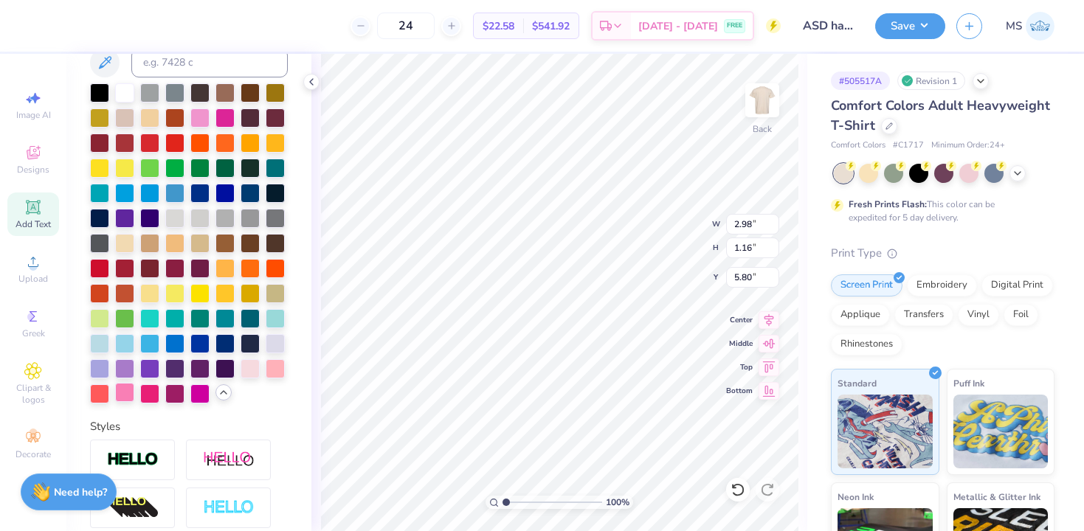
click at [129, 394] on div at bounding box center [124, 392] width 19 height 19
click at [906, 36] on button "Save" at bounding box center [910, 24] width 70 height 26
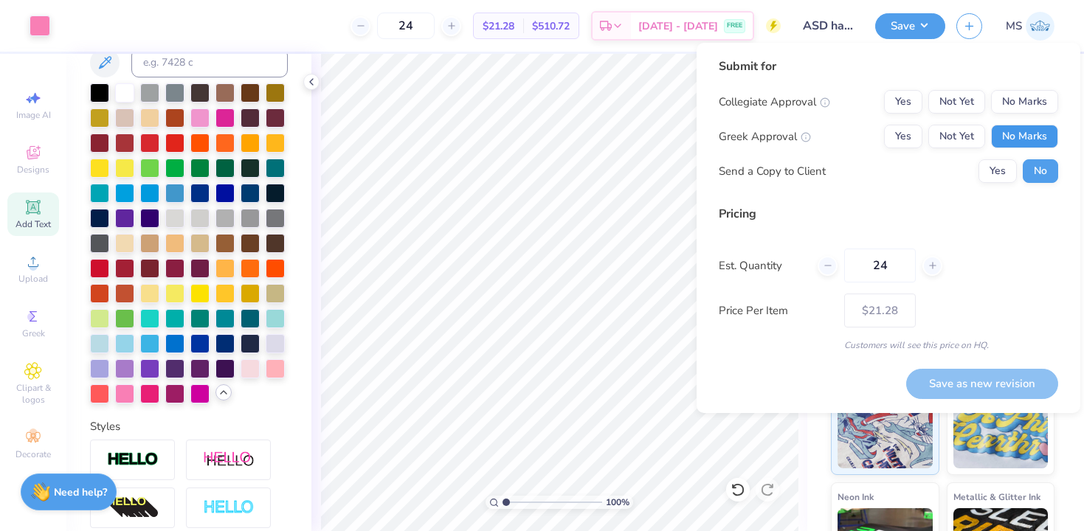
click at [1023, 137] on button "No Marks" at bounding box center [1024, 137] width 67 height 24
click at [1023, 108] on button "No Marks" at bounding box center [1024, 102] width 67 height 24
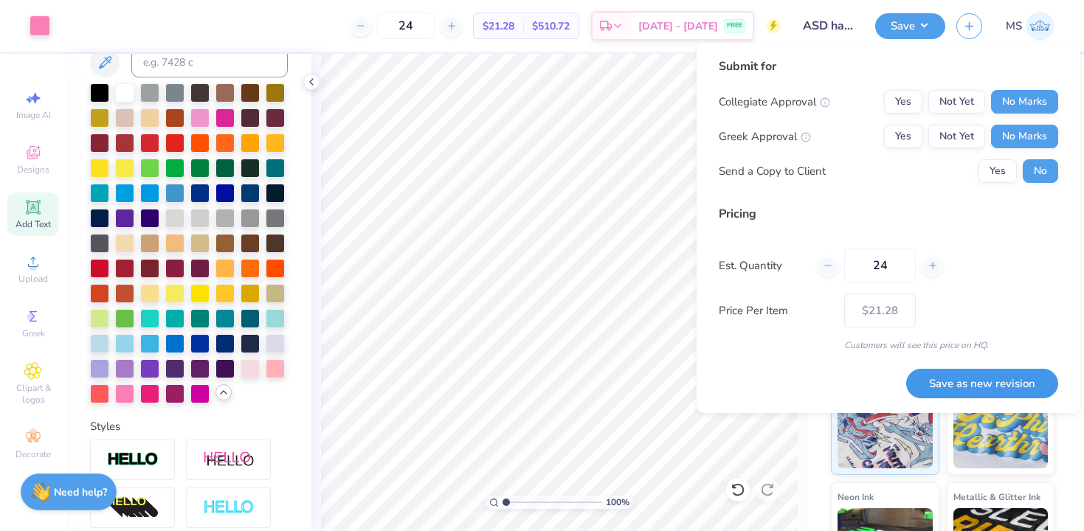
click at [964, 386] on button "Save as new revision" at bounding box center [982, 384] width 152 height 30
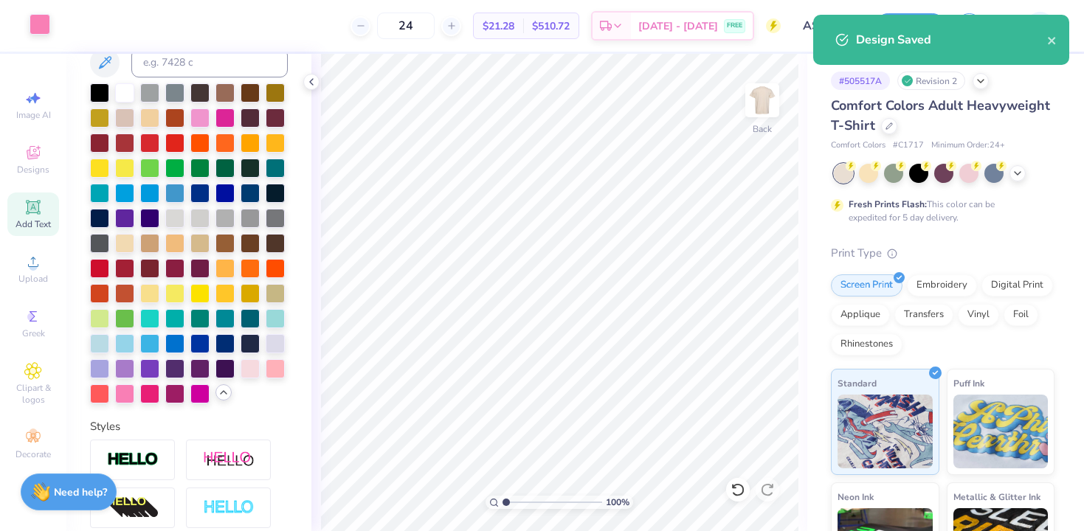
click at [39, 25] on div at bounding box center [40, 24] width 21 height 21
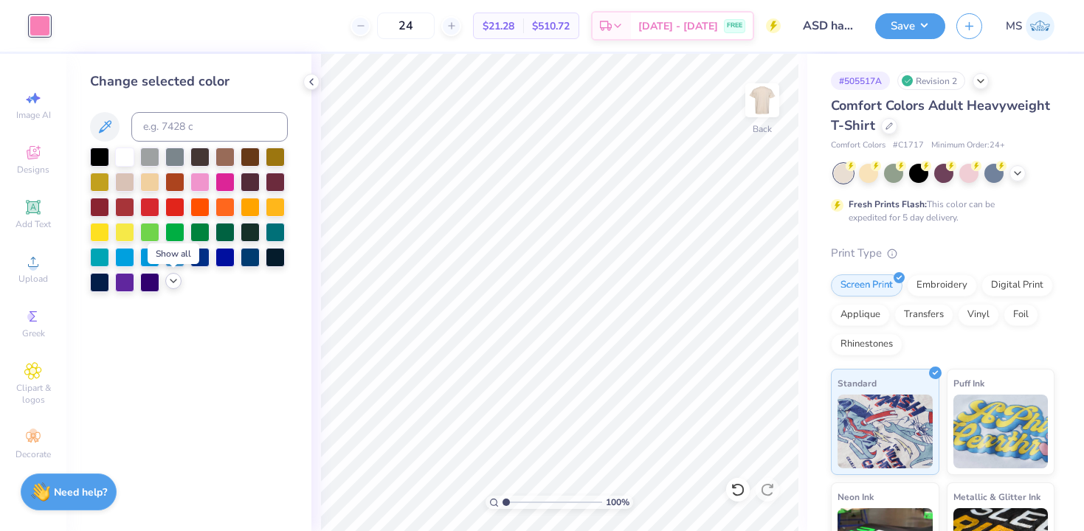
click at [172, 280] on icon at bounding box center [174, 281] width 12 height 12
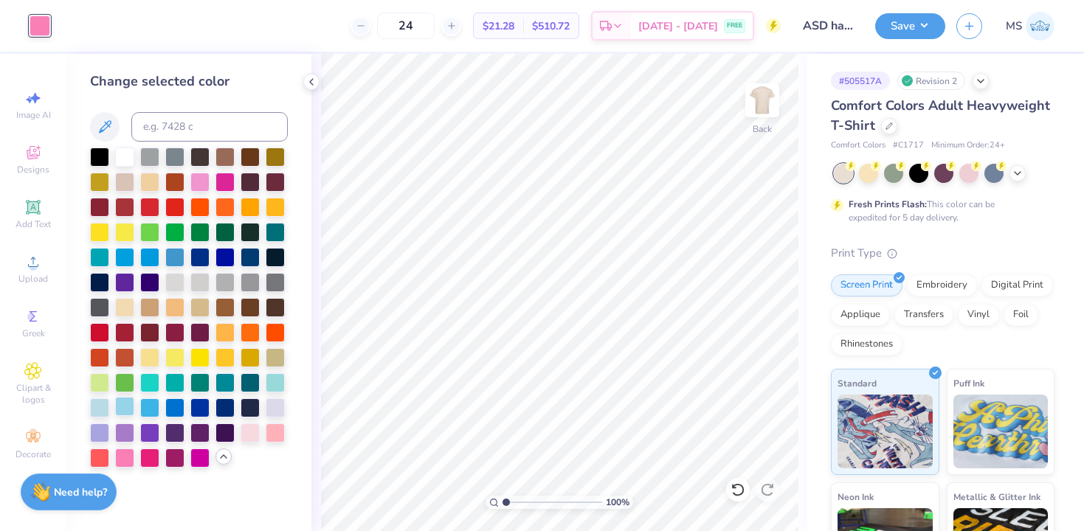
click at [124, 406] on div at bounding box center [124, 406] width 19 height 19
click at [152, 410] on div at bounding box center [149, 406] width 19 height 19
click at [128, 404] on div at bounding box center [124, 406] width 19 height 19
click at [903, 34] on button "Save" at bounding box center [910, 24] width 70 height 26
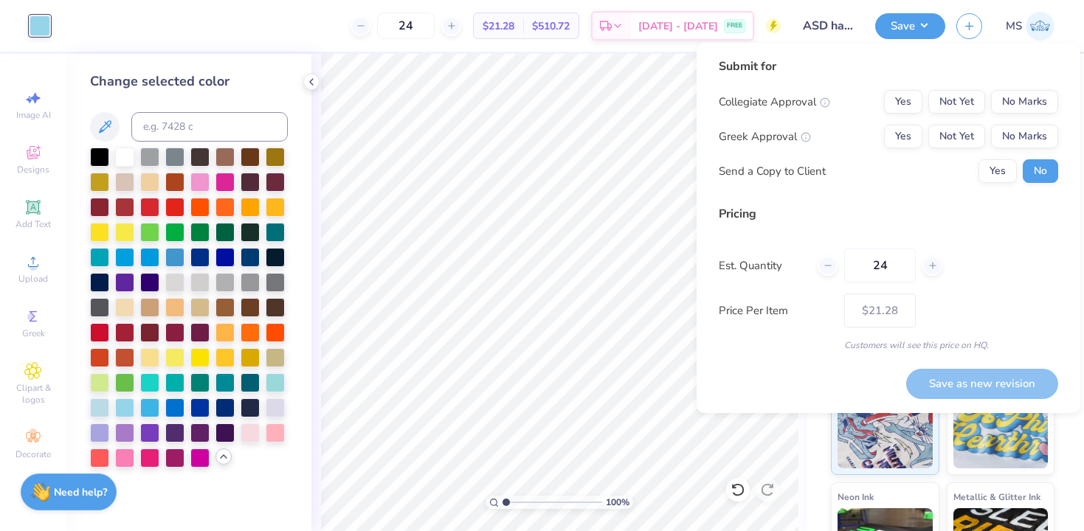
click at [1019, 120] on div "Collegiate Approval Yes Not Yet No Marks Greek Approval Yes Not Yet No Marks Se…" at bounding box center [888, 136] width 339 height 93
click at [1019, 134] on button "No Marks" at bounding box center [1024, 137] width 67 height 24
click at [1019, 115] on div "Collegiate Approval Yes Not Yet No Marks Greek Approval Yes Not Yet No Marks Se…" at bounding box center [888, 136] width 339 height 93
click at [1019, 104] on button "No Marks" at bounding box center [1024, 102] width 67 height 24
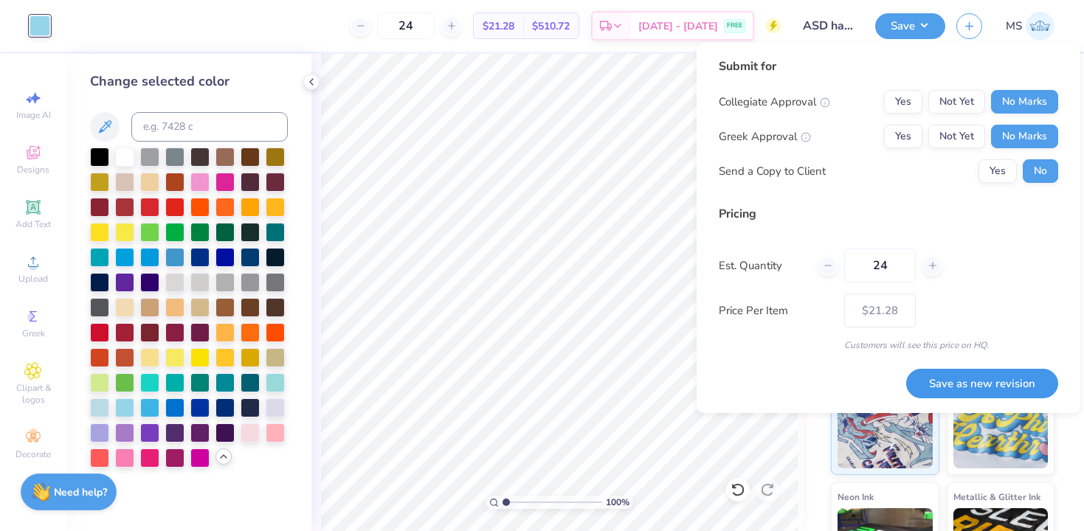
click at [997, 381] on button "Save as new revision" at bounding box center [982, 384] width 152 height 30
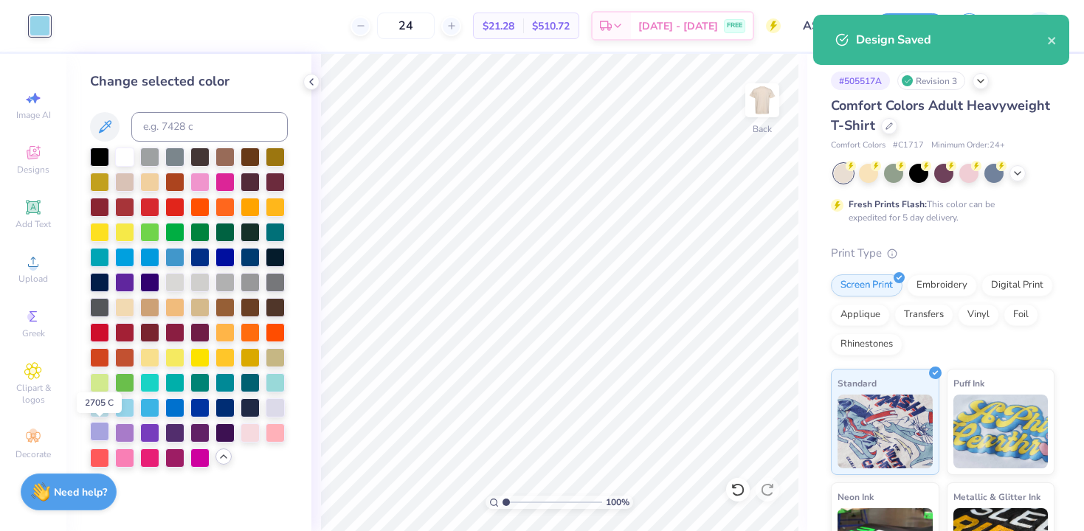
click at [98, 430] on div at bounding box center [99, 431] width 19 height 19
click at [131, 434] on div at bounding box center [124, 431] width 19 height 19
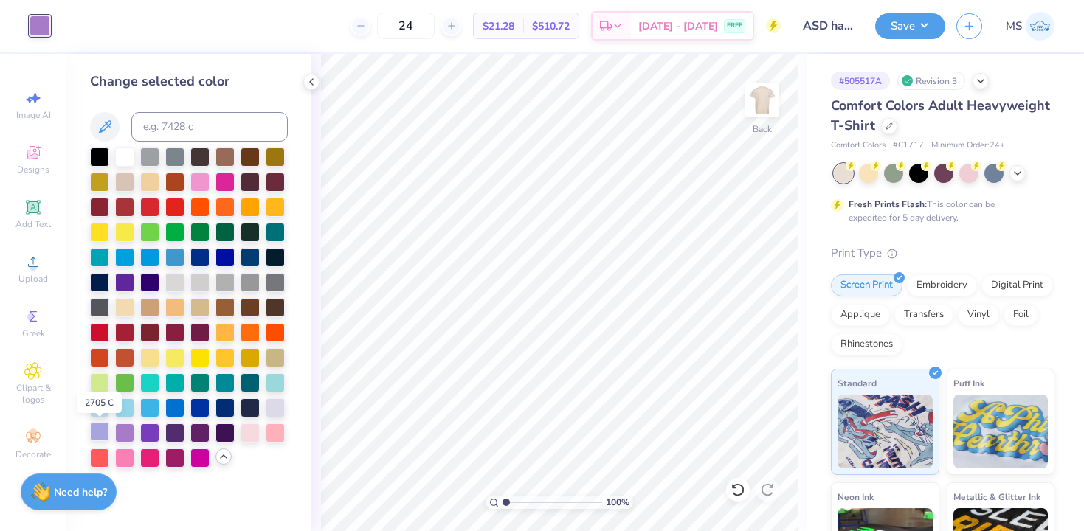
click at [98, 433] on div at bounding box center [99, 431] width 19 height 19
click at [159, 127] on input at bounding box center [209, 127] width 156 height 30
click at [907, 27] on button "Save" at bounding box center [910, 24] width 70 height 26
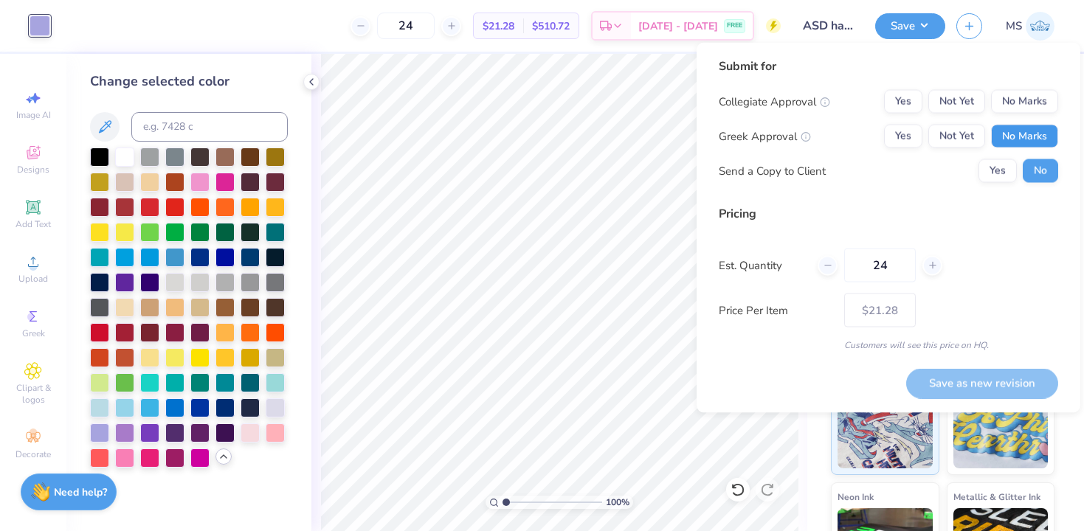
click at [1038, 134] on button "No Marks" at bounding box center [1024, 137] width 67 height 24
click at [1037, 103] on button "No Marks" at bounding box center [1024, 102] width 67 height 24
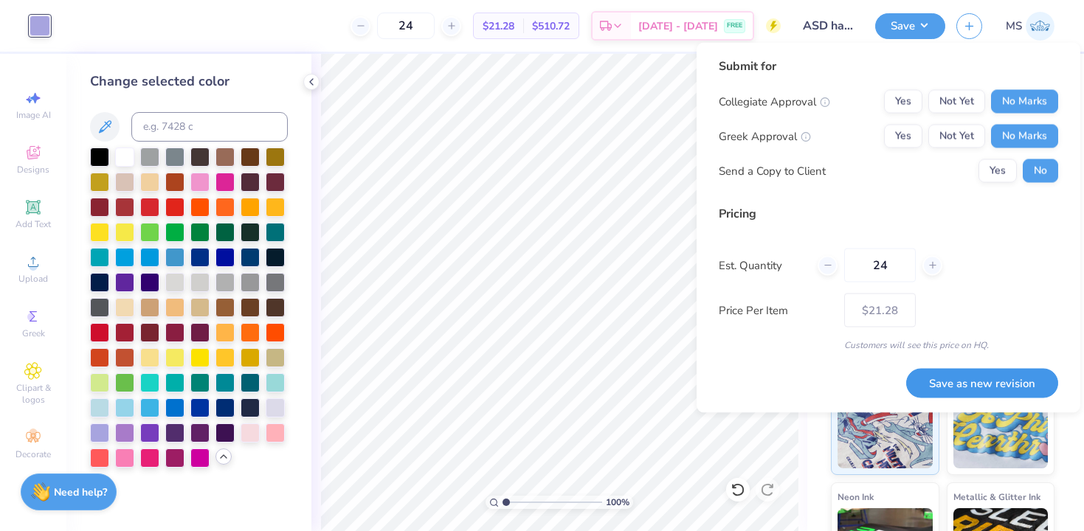
click at [1004, 383] on button "Save as new revision" at bounding box center [982, 383] width 152 height 30
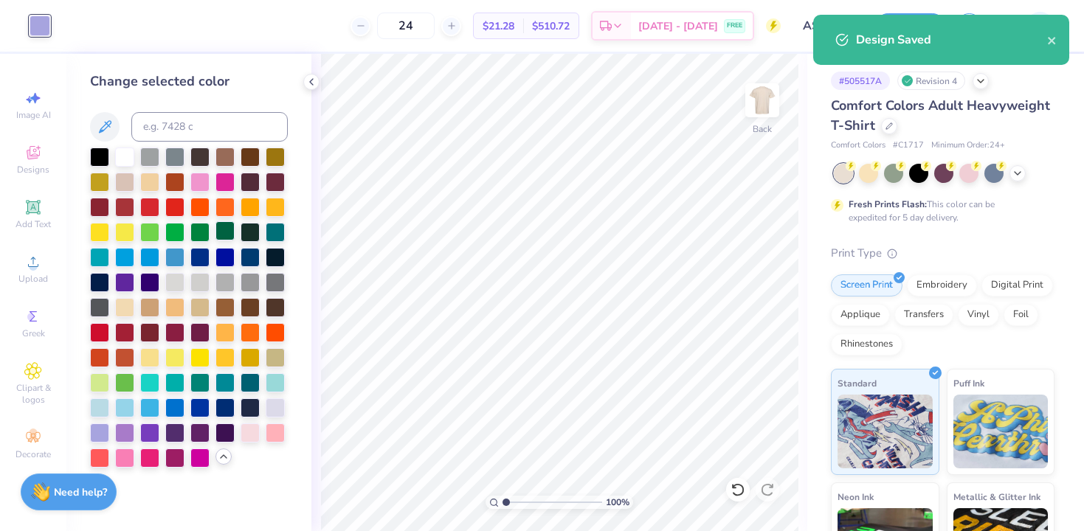
click at [223, 227] on div at bounding box center [225, 230] width 19 height 19
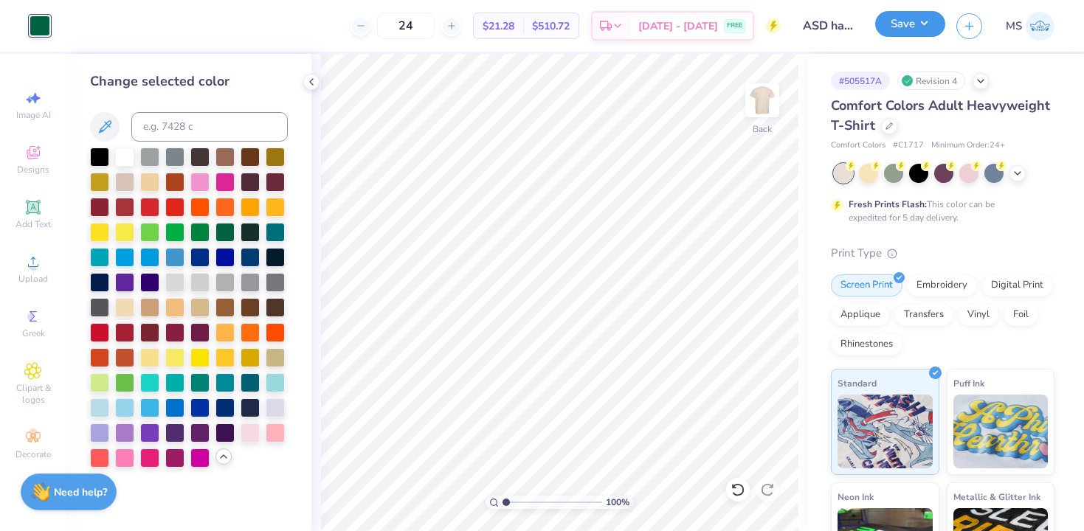
click at [904, 22] on button "Save" at bounding box center [910, 24] width 70 height 26
click at [193, 227] on div at bounding box center [199, 230] width 19 height 19
click at [210, 230] on div at bounding box center [199, 230] width 19 height 19
click at [229, 230] on div at bounding box center [225, 230] width 19 height 19
click at [909, 33] on button "Save" at bounding box center [910, 24] width 70 height 26
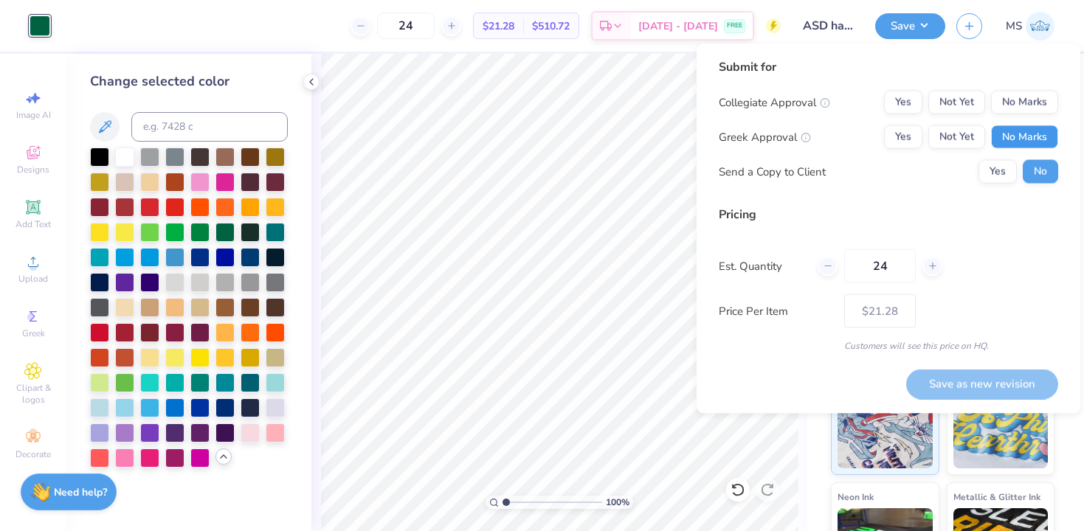
click at [1044, 135] on button "No Marks" at bounding box center [1024, 137] width 67 height 24
click at [1038, 105] on button "No Marks" at bounding box center [1024, 103] width 67 height 24
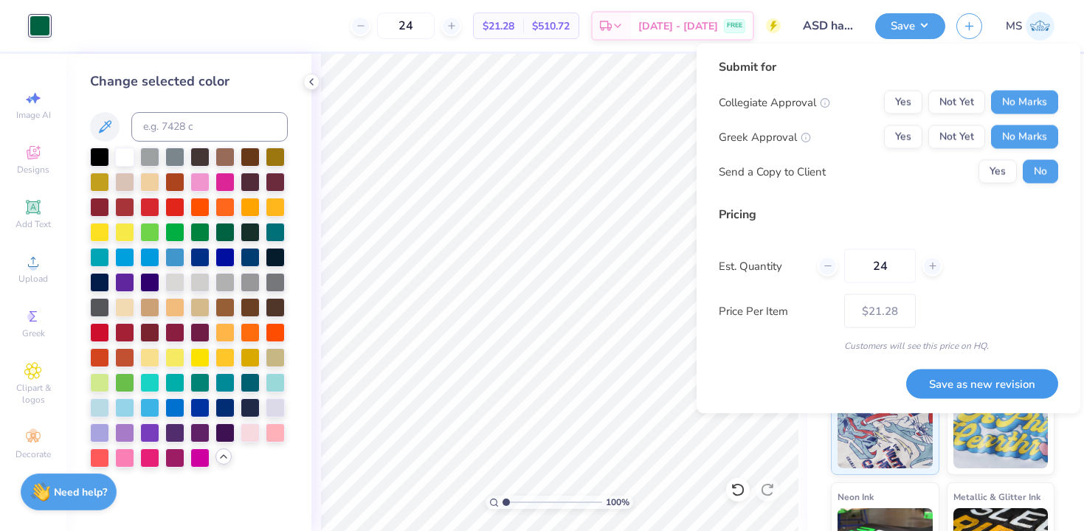
click at [1002, 385] on button "Save as new revision" at bounding box center [982, 384] width 152 height 30
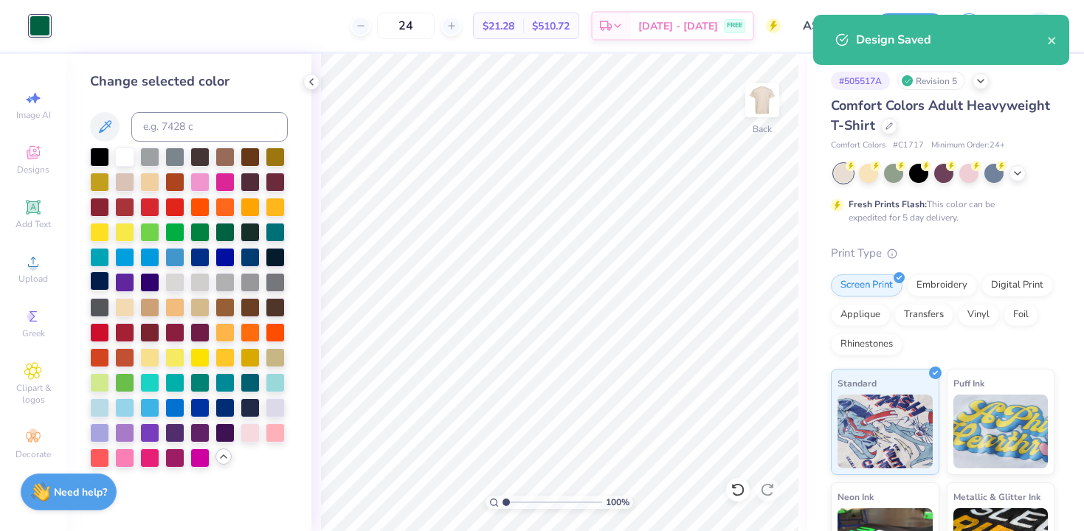
click at [101, 282] on div at bounding box center [99, 281] width 19 height 19
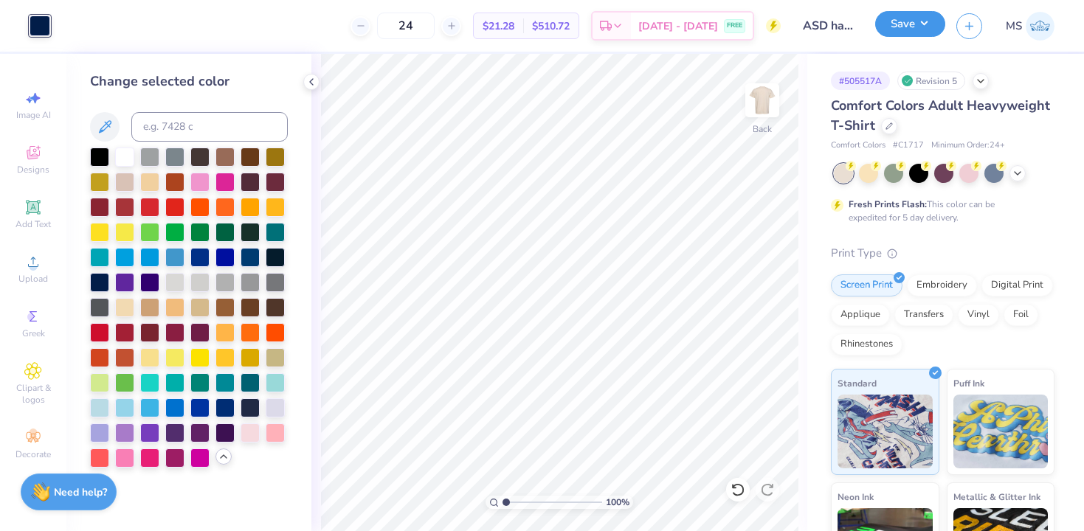
click at [907, 38] on div "Save" at bounding box center [910, 26] width 70 height 26
click at [898, 20] on button "Save" at bounding box center [910, 24] width 70 height 26
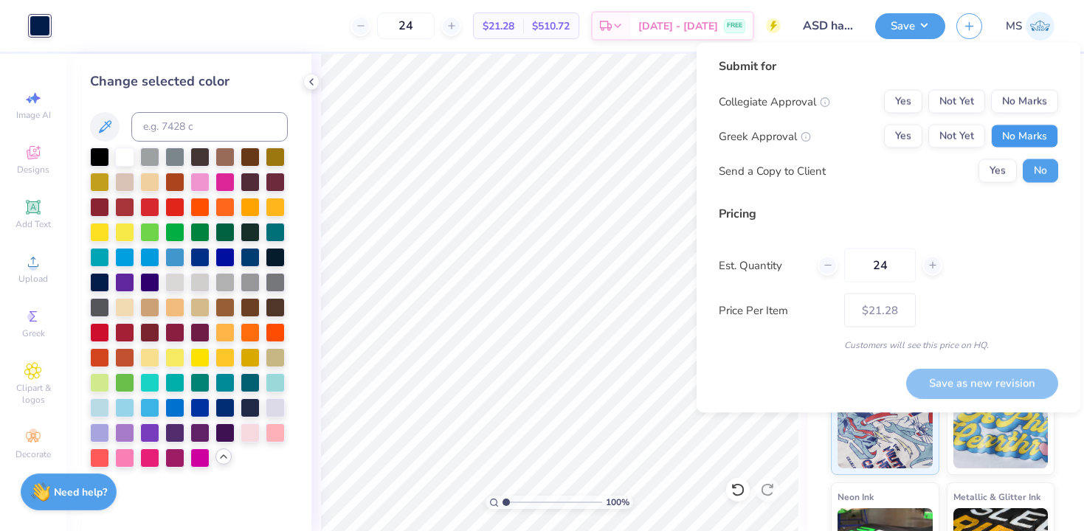
click at [1013, 133] on button "No Marks" at bounding box center [1024, 137] width 67 height 24
click at [1013, 118] on div "Collegiate Approval Yes Not Yet No Marks Greek Approval Yes Not Yet No Marks Se…" at bounding box center [888, 136] width 339 height 93
click at [1013, 112] on button "No Marks" at bounding box center [1024, 102] width 67 height 24
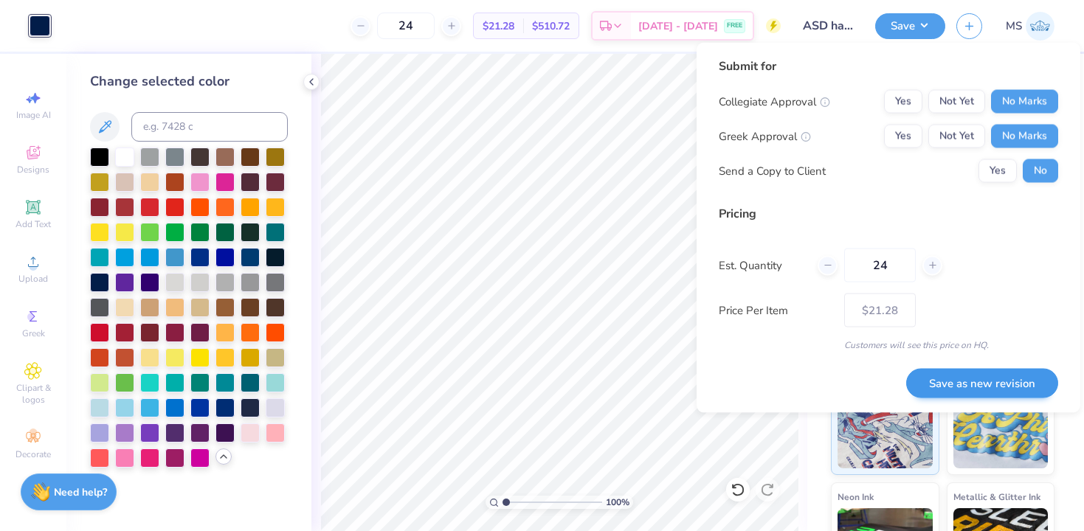
click at [993, 398] on div "Submit for Collegiate Approval Yes Not Yet No Marks Greek Approval Yes Not Yet …" at bounding box center [889, 228] width 384 height 370
click at [993, 383] on button "Save as new revision" at bounding box center [982, 383] width 152 height 30
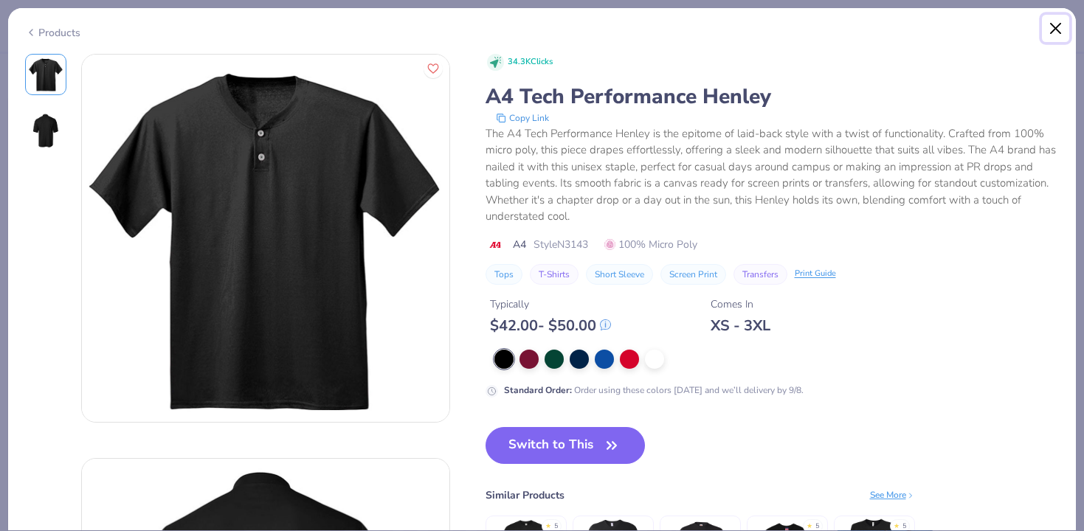
click at [1058, 22] on button "Close" at bounding box center [1056, 29] width 28 height 28
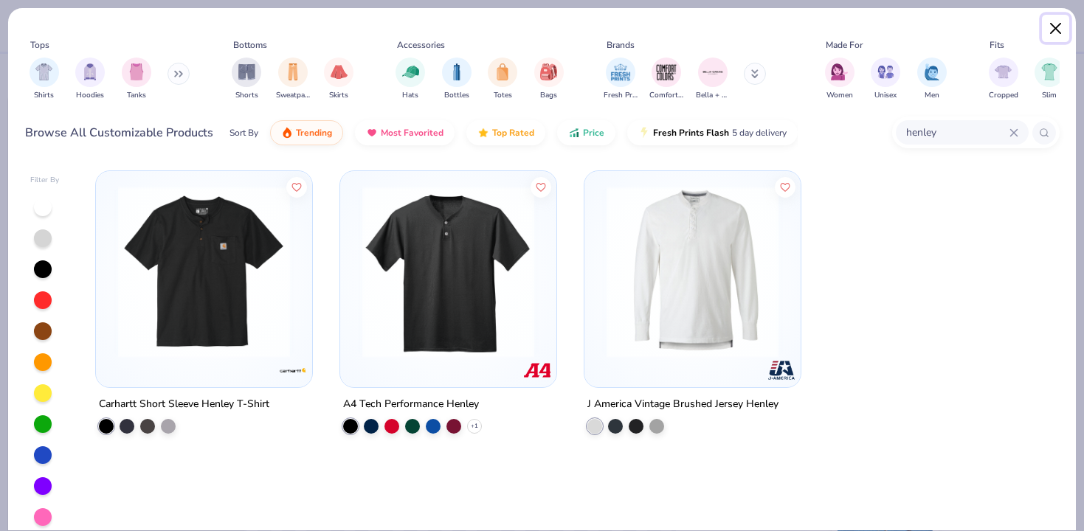
click at [1064, 32] on button "Close" at bounding box center [1056, 29] width 28 height 28
type textarea "x"
